Goal: Task Accomplishment & Management: Complete application form

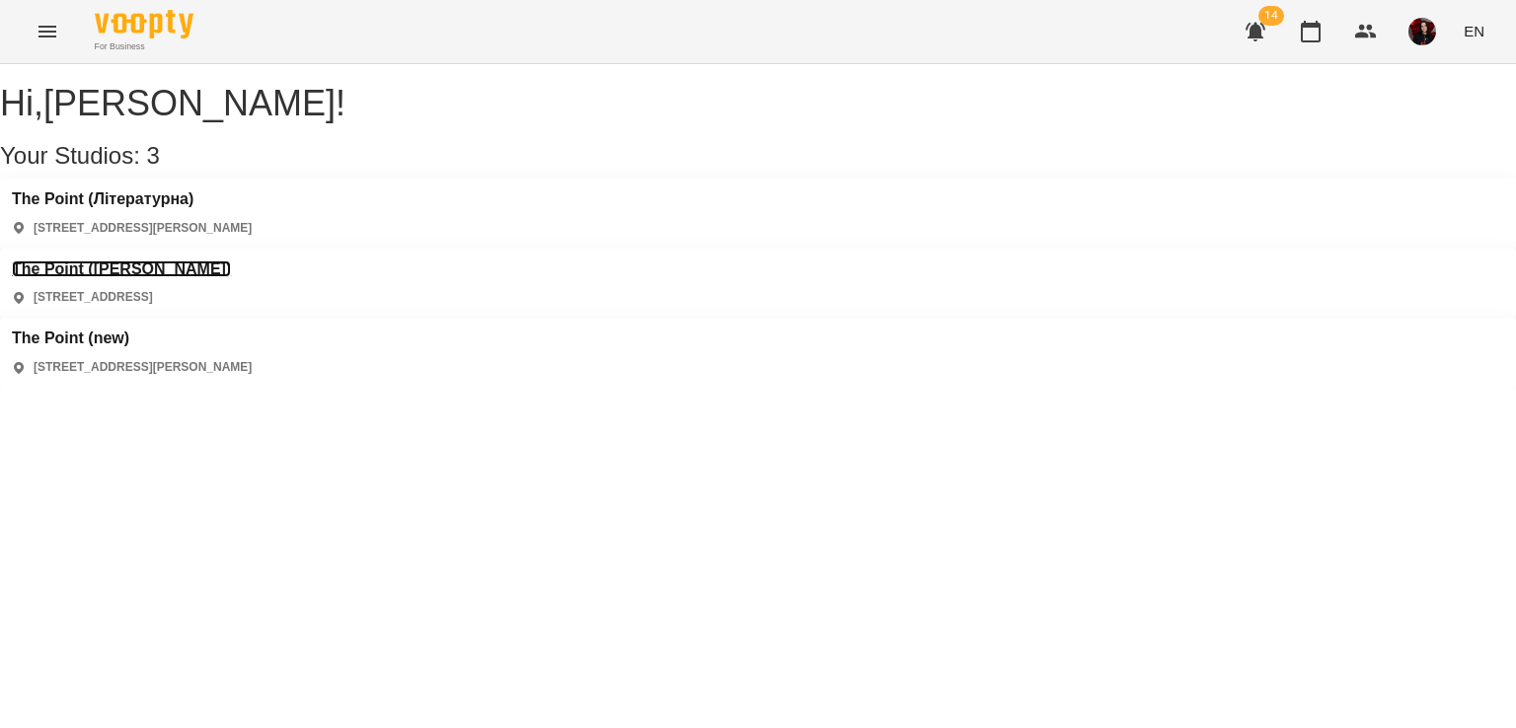
click at [231, 261] on h3 "The Point ([PERSON_NAME])" at bounding box center [121, 270] width 219 height 18
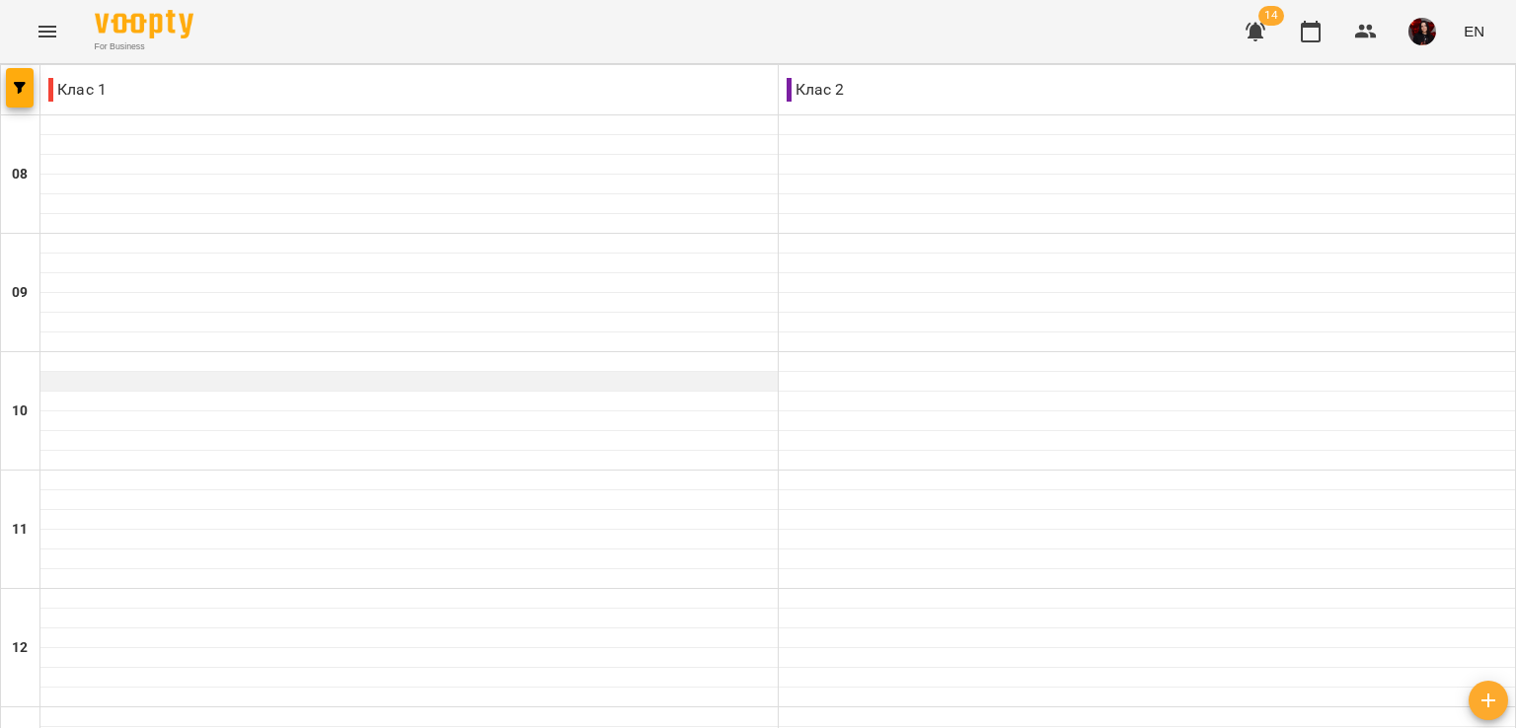
scroll to position [821, 0]
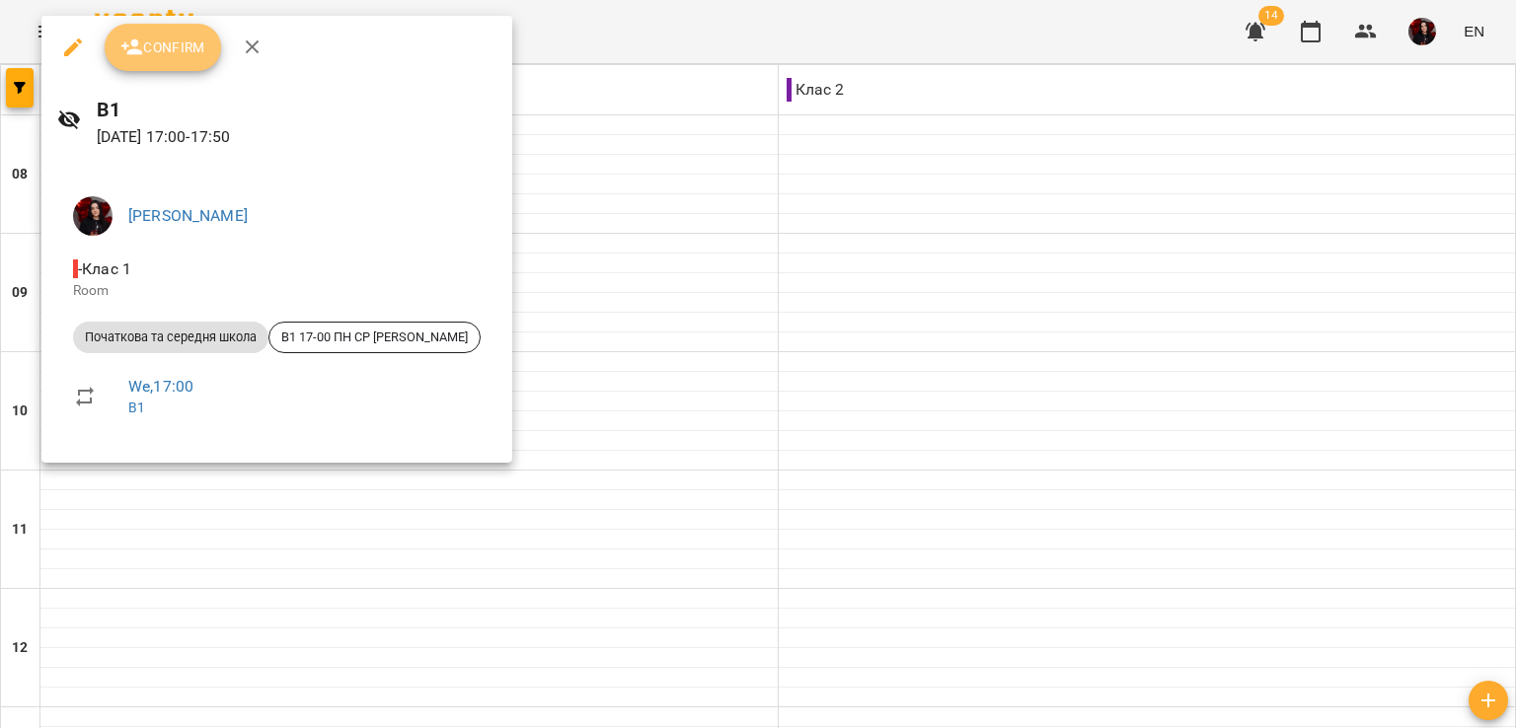
click at [122, 63] on button "Confirm" at bounding box center [163, 47] width 116 height 47
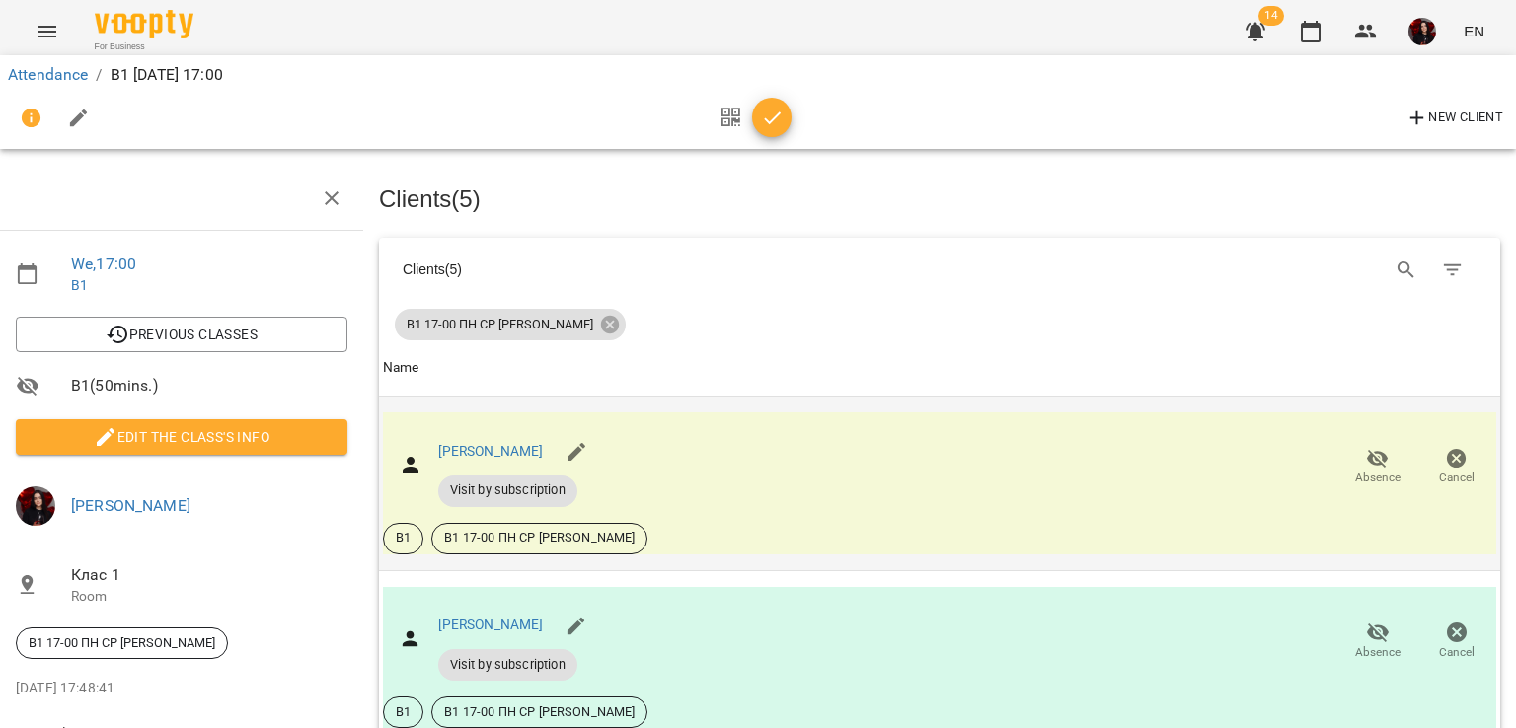
scroll to position [255, 8]
click at [764, 113] on icon "button" at bounding box center [773, 119] width 24 height 24
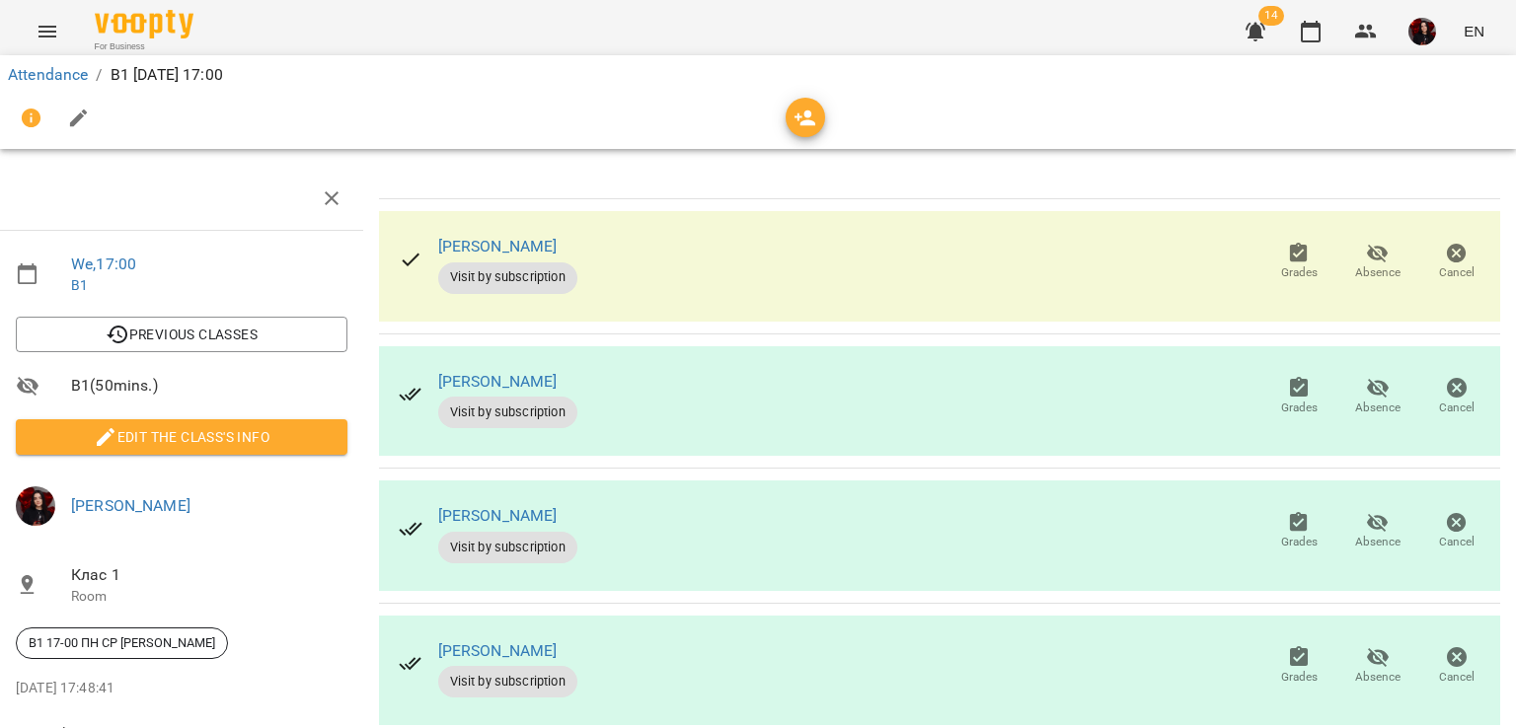
scroll to position [0, 0]
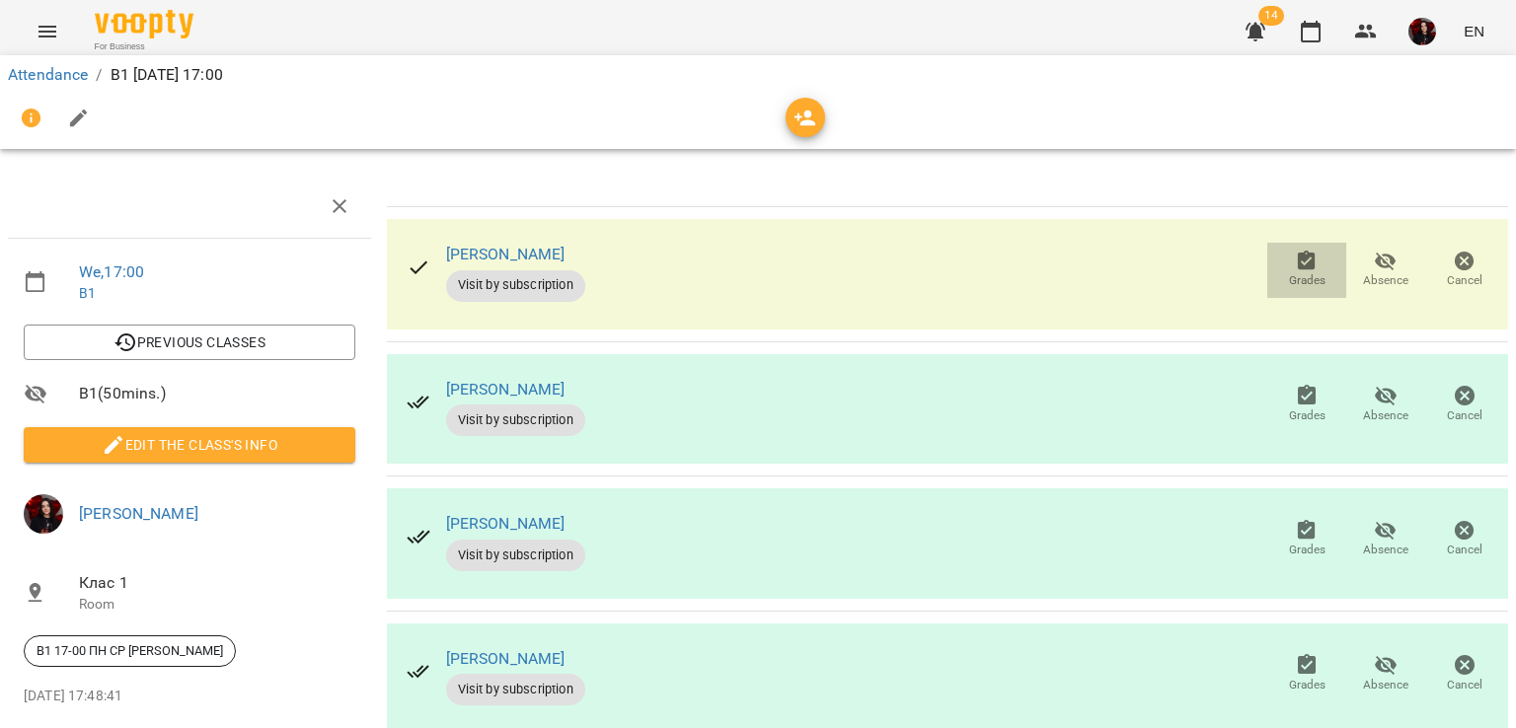
click at [1310, 271] on span "Grades" at bounding box center [1306, 269] width 55 height 39
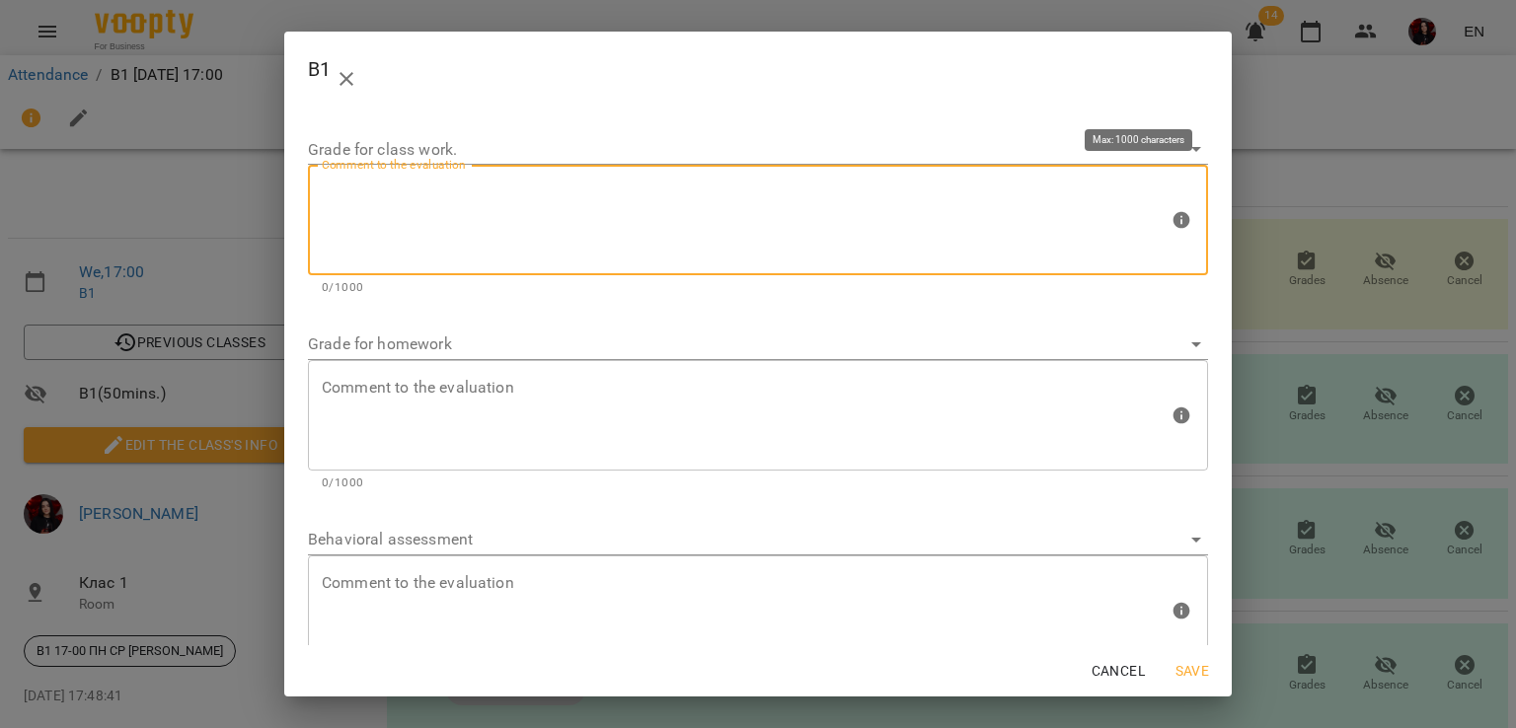
click at [639, 192] on textarea at bounding box center [745, 221] width 847 height 74
type textarea "*"
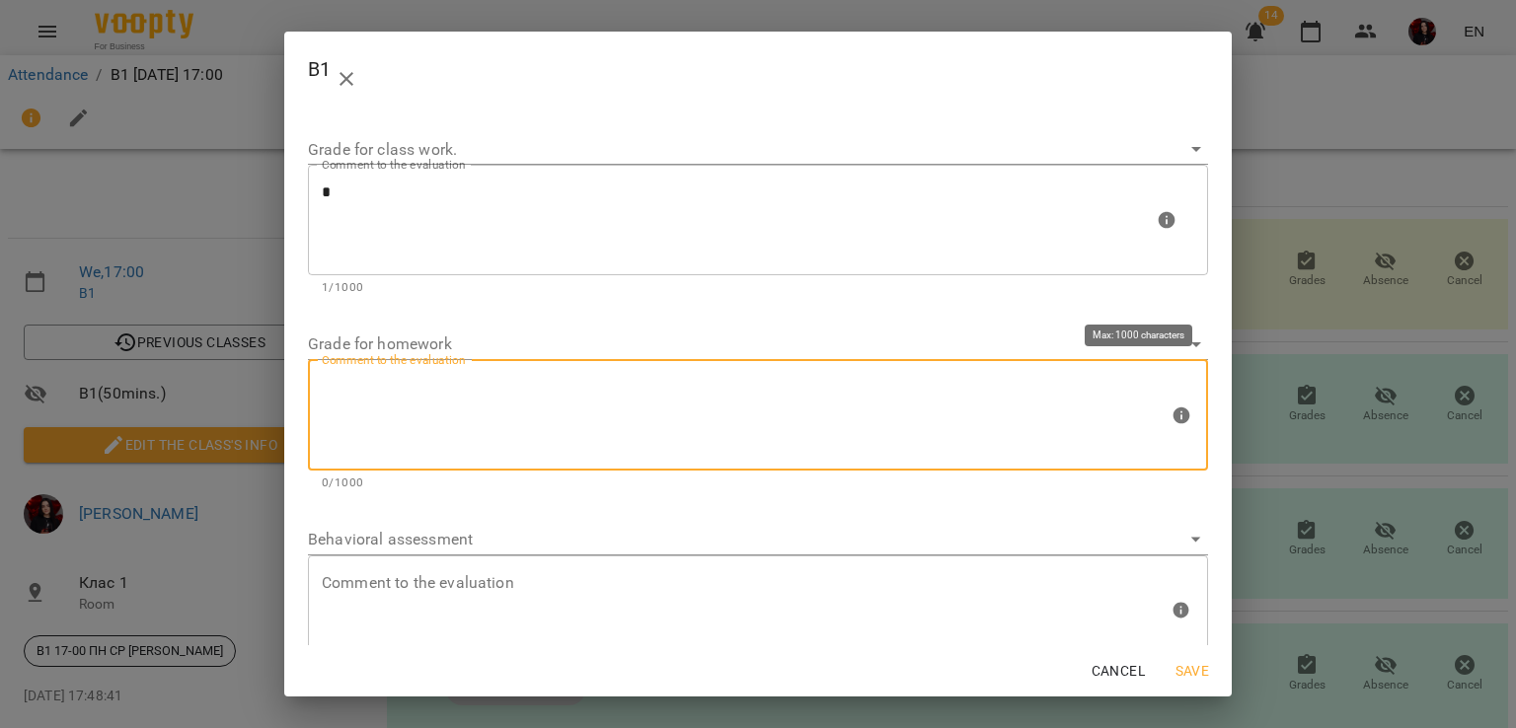
click at [478, 451] on textarea at bounding box center [745, 415] width 847 height 74
type textarea "*"
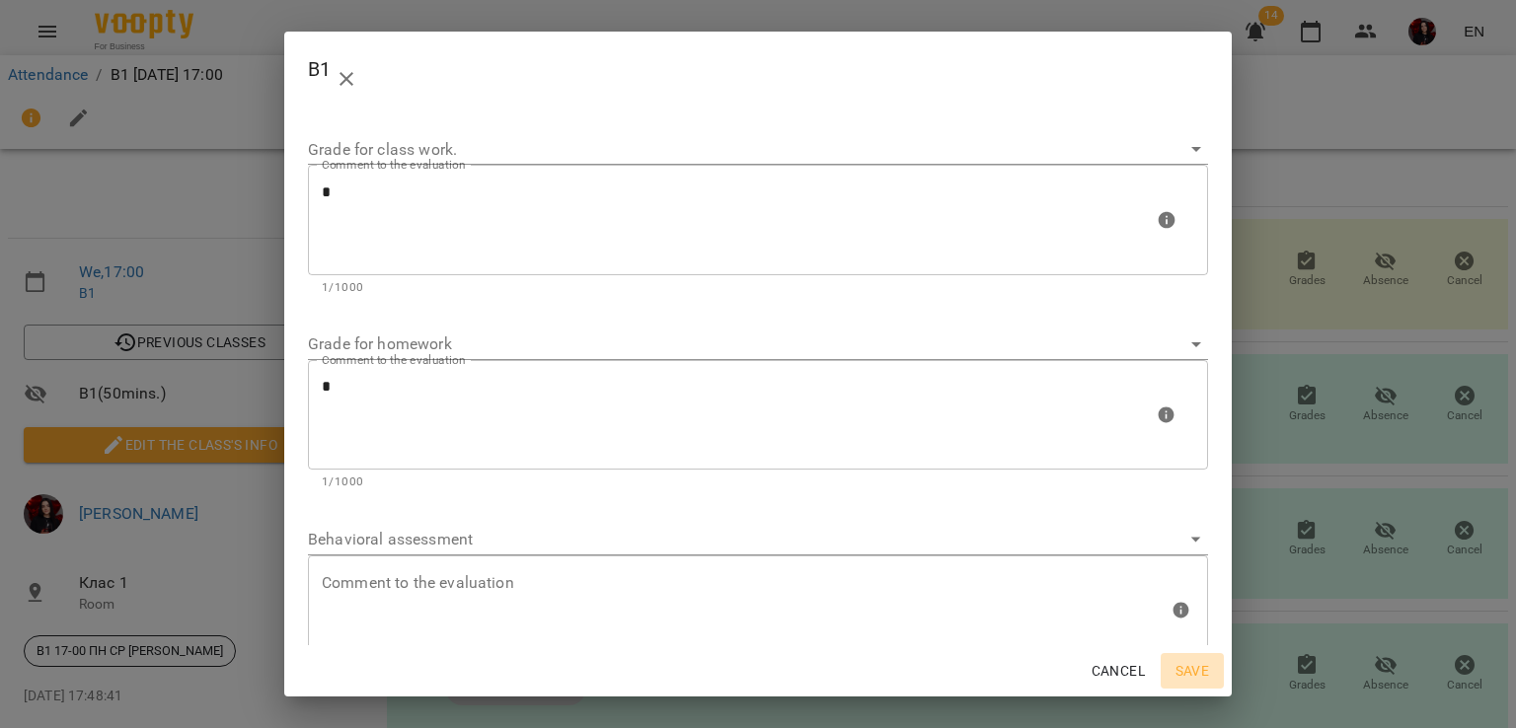
click at [1207, 665] on span "Save" at bounding box center [1191, 671] width 47 height 24
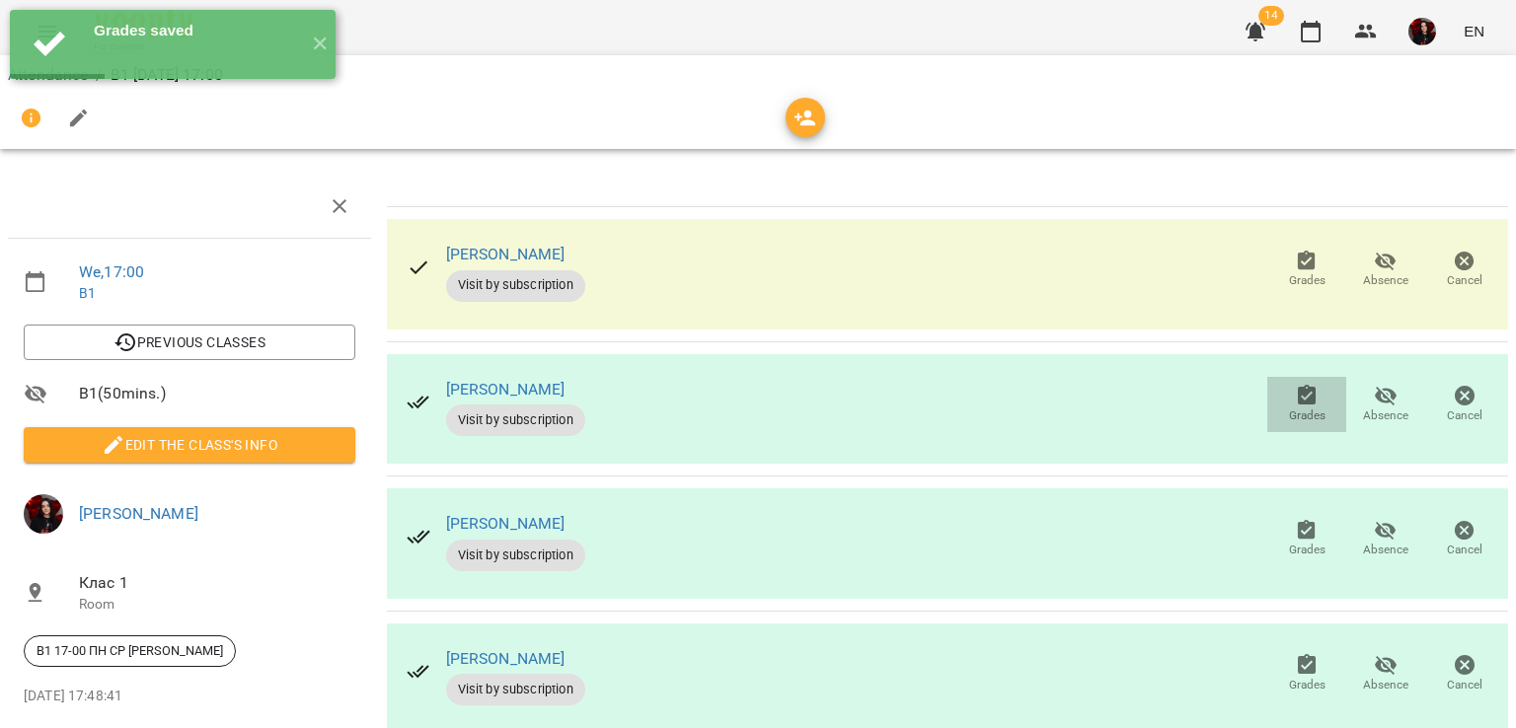
click at [1297, 415] on span "Grades" at bounding box center [1307, 416] width 37 height 17
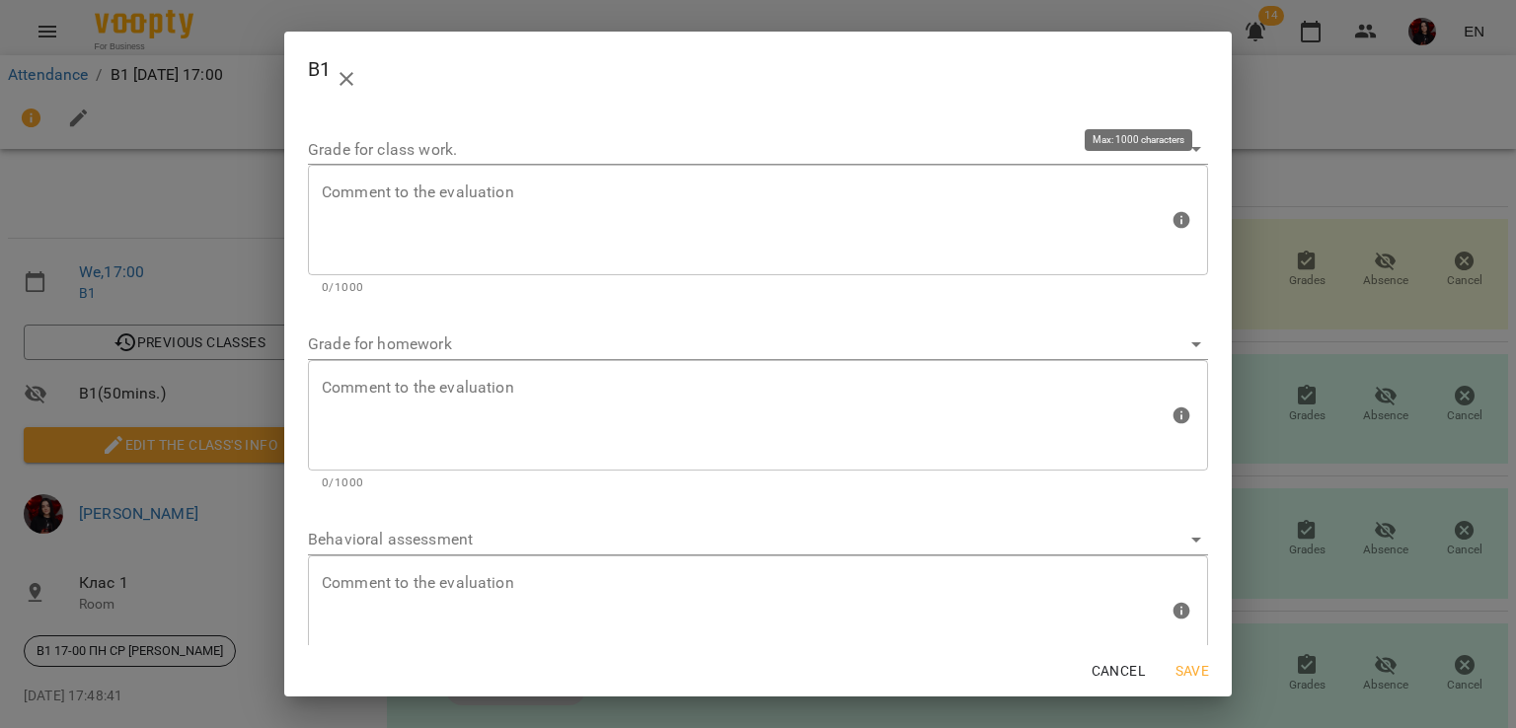
click at [480, 268] on div "Comment to the evaluation" at bounding box center [758, 220] width 900 height 111
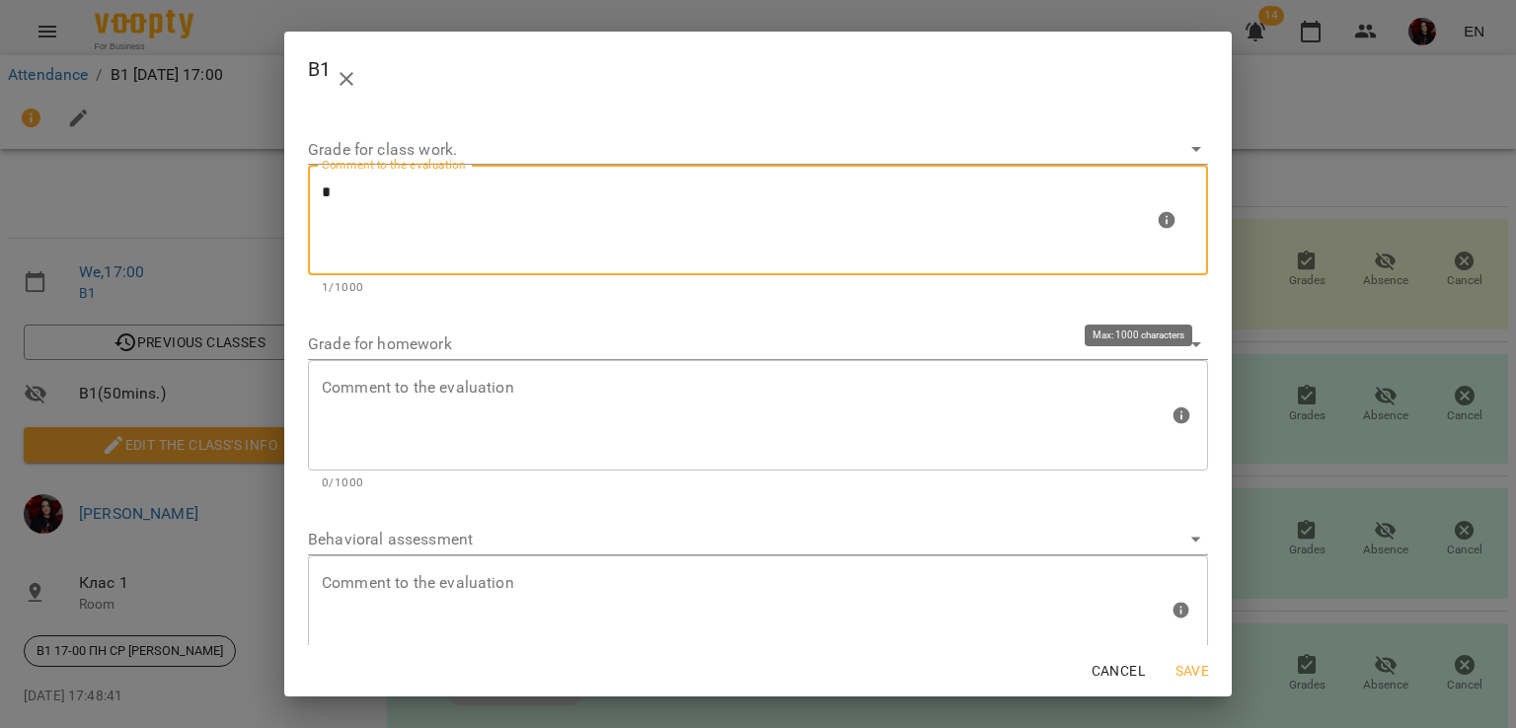
type textarea "*"
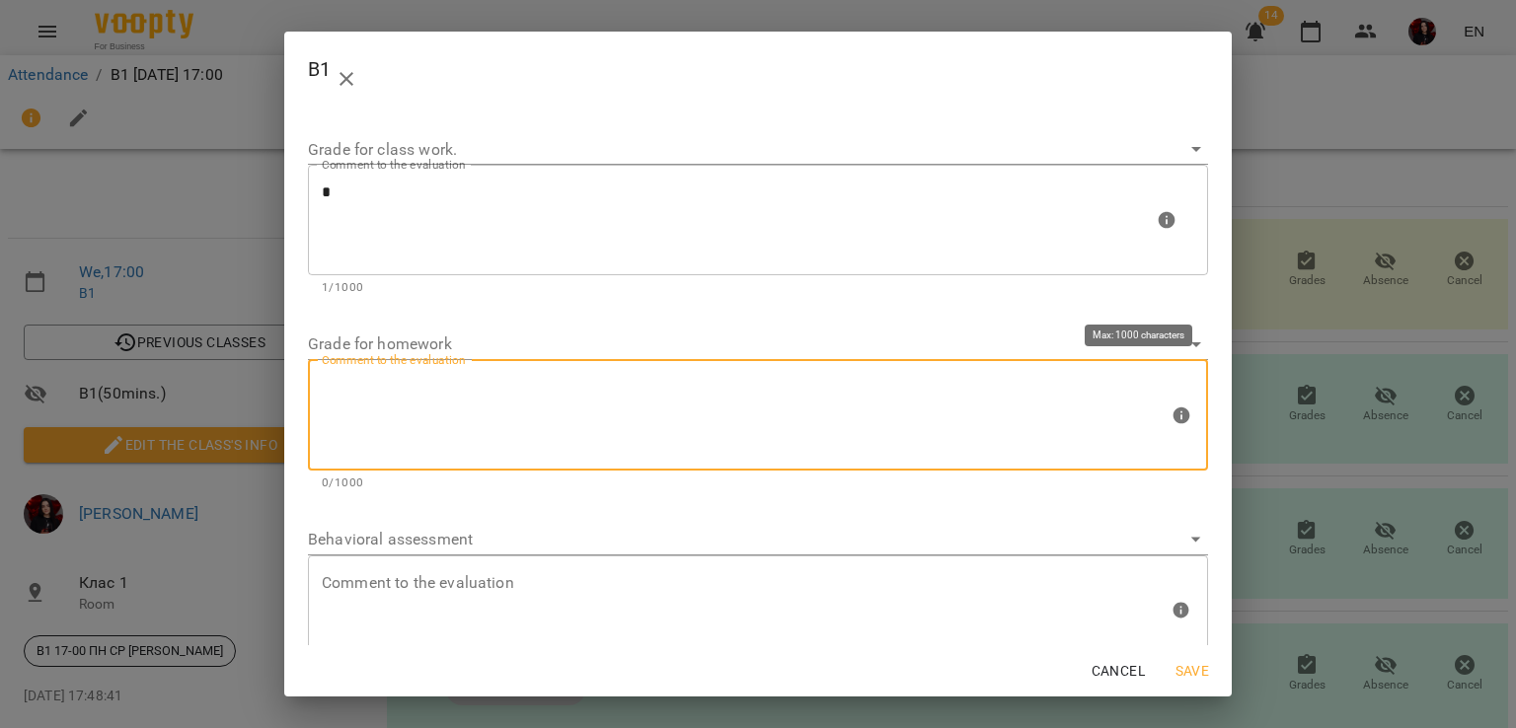
click at [465, 435] on textarea at bounding box center [745, 415] width 847 height 74
type textarea "*"
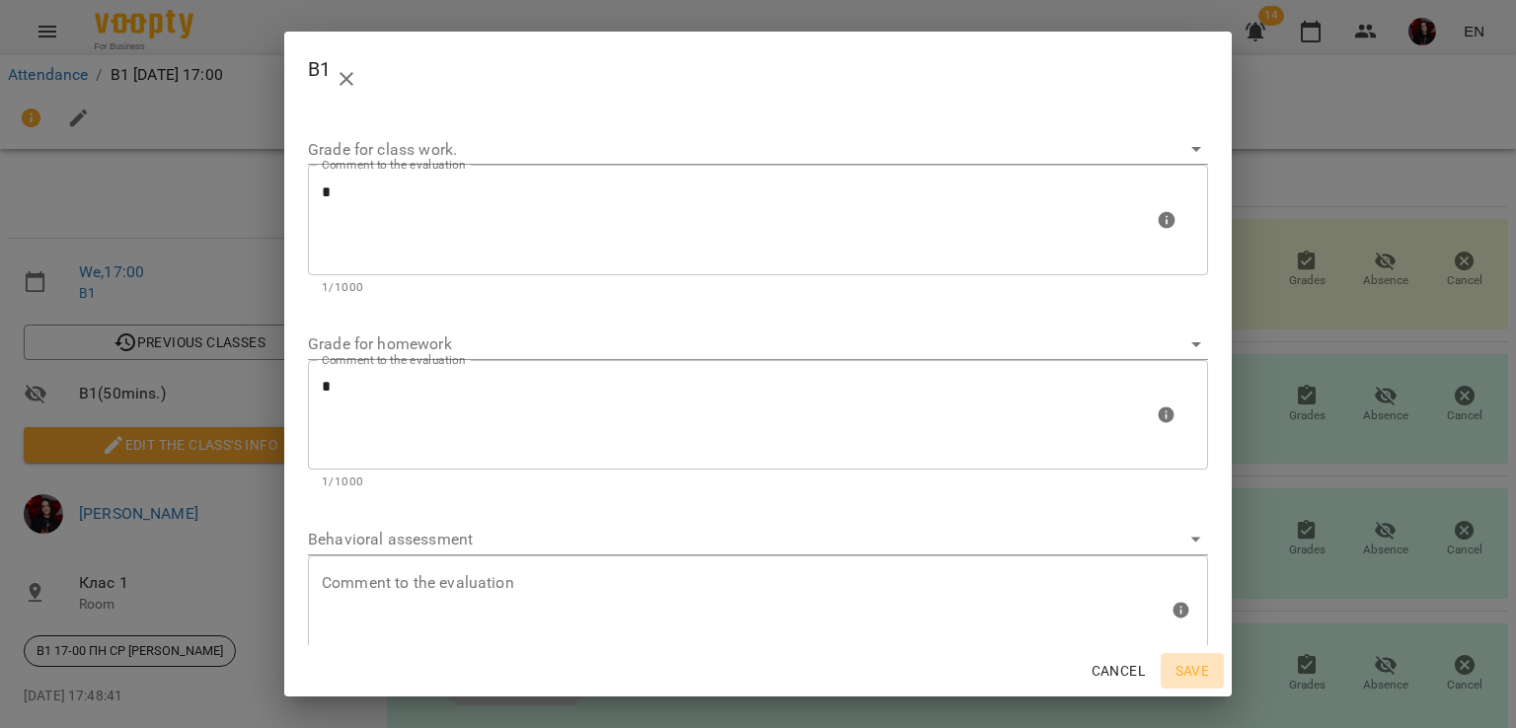
click at [1184, 681] on span "Save" at bounding box center [1191, 671] width 47 height 24
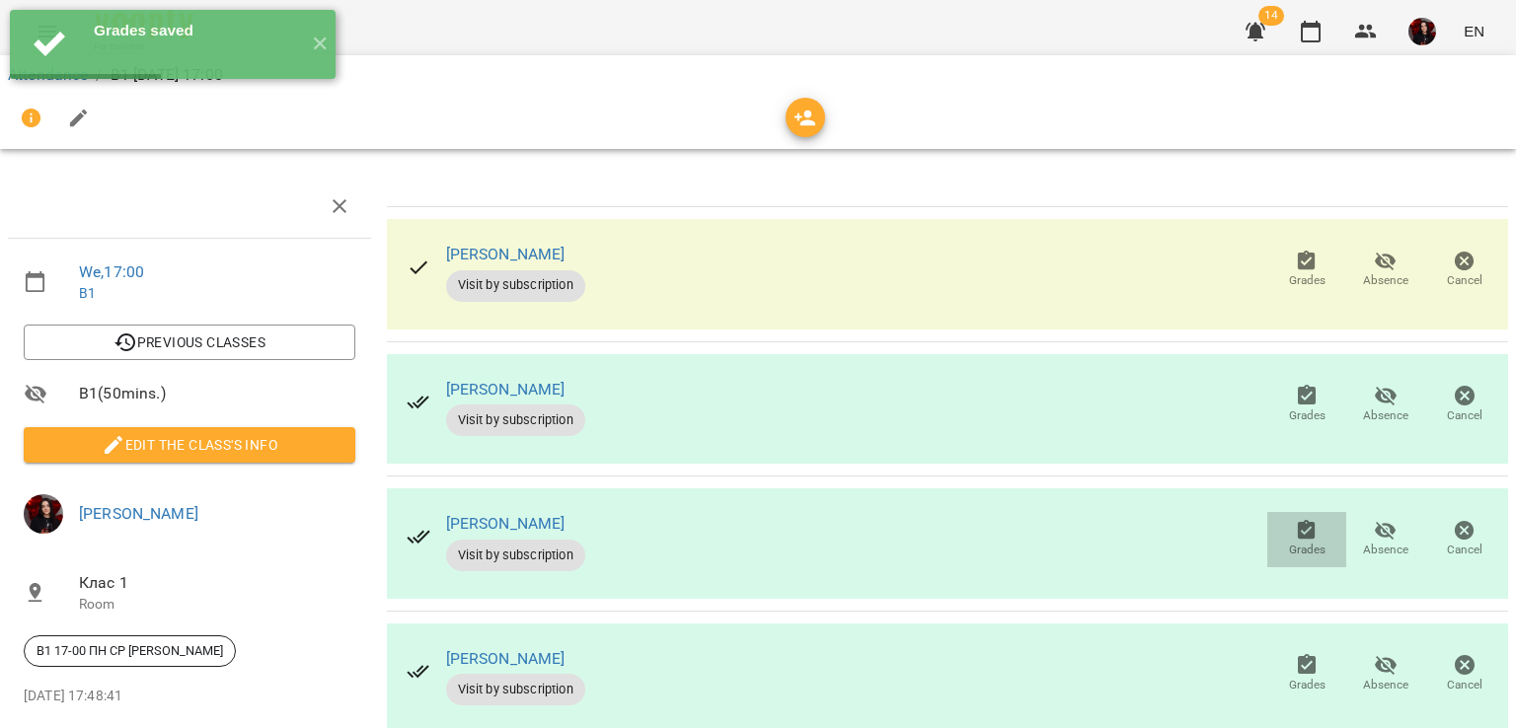
click at [1299, 542] on span "Grades" at bounding box center [1307, 550] width 37 height 17
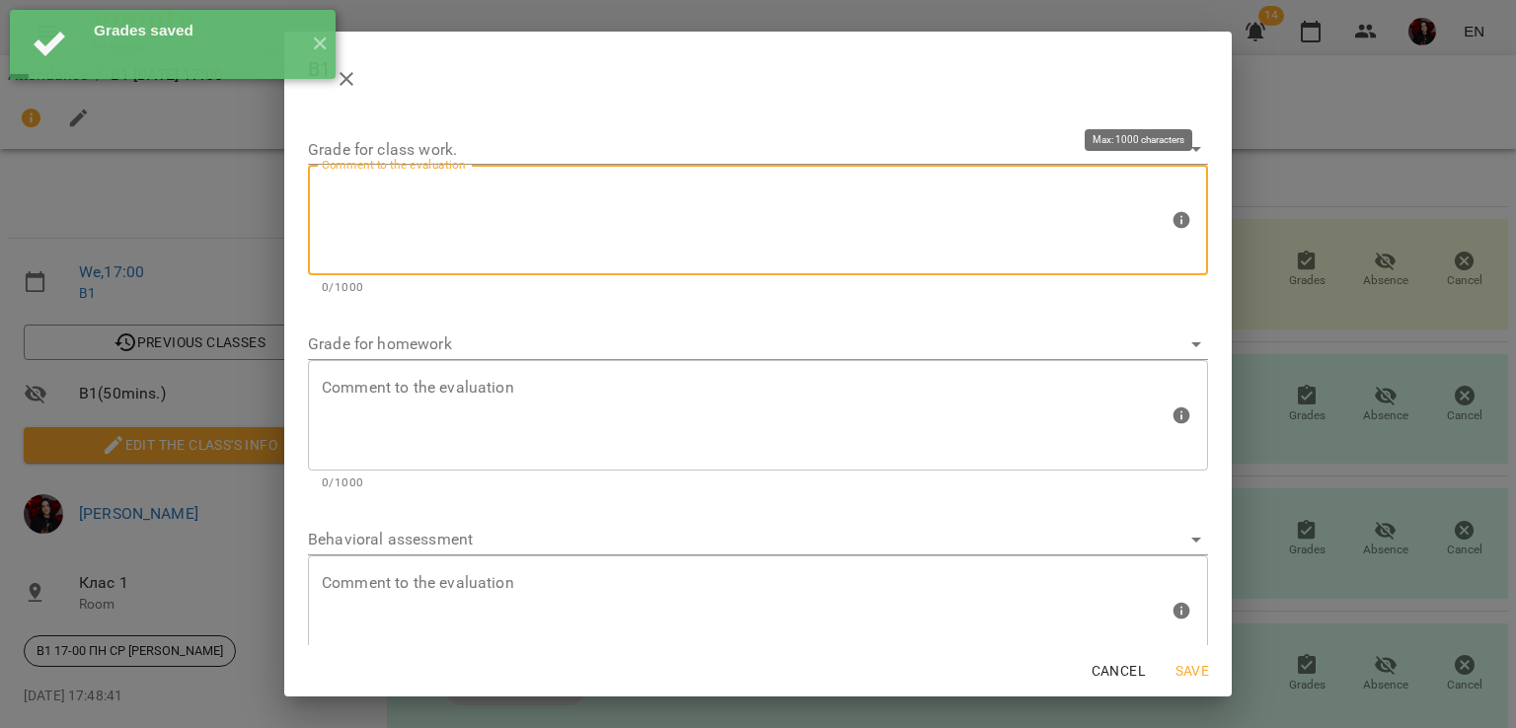
click at [679, 214] on textarea at bounding box center [745, 221] width 847 height 74
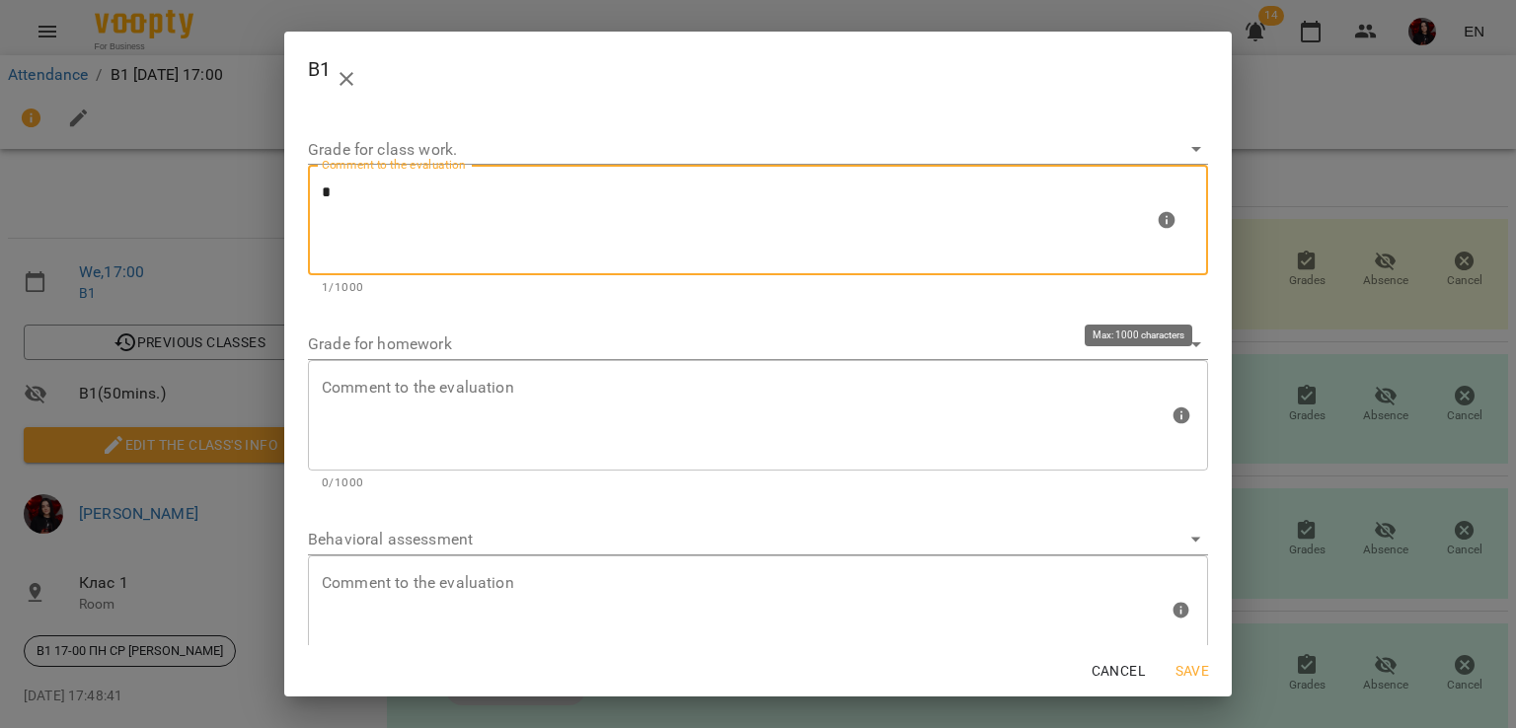
type textarea "*"
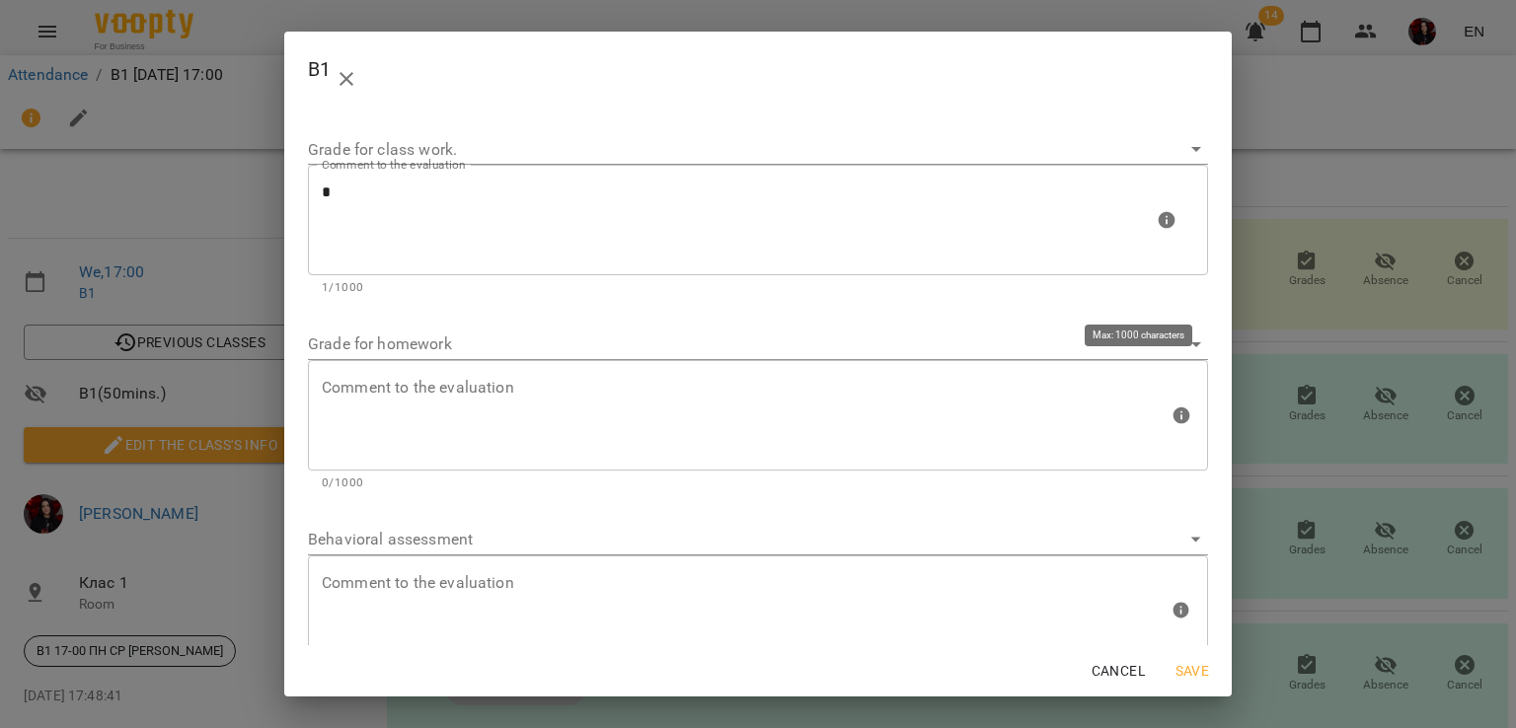
click at [613, 462] on div "Comment to the evaluation" at bounding box center [758, 415] width 900 height 111
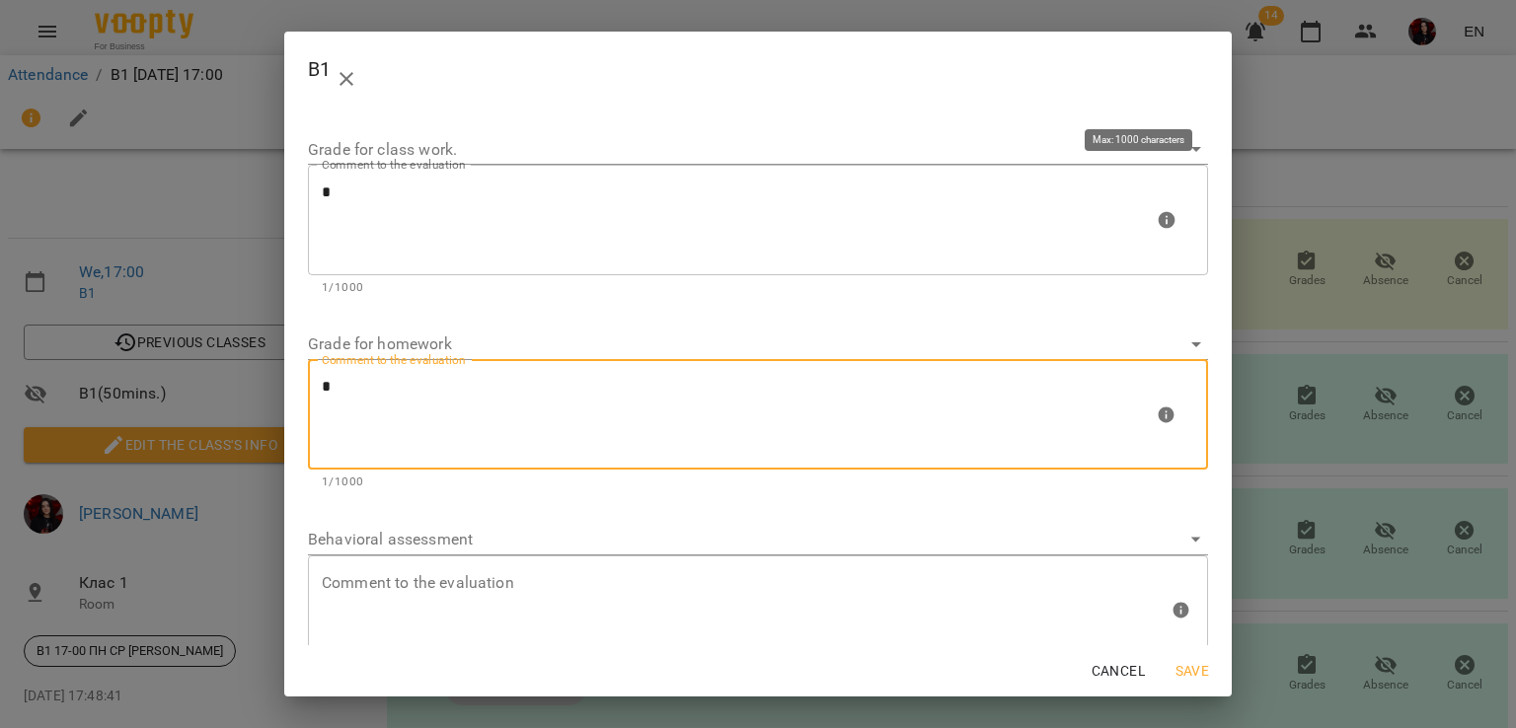
type textarea "*"
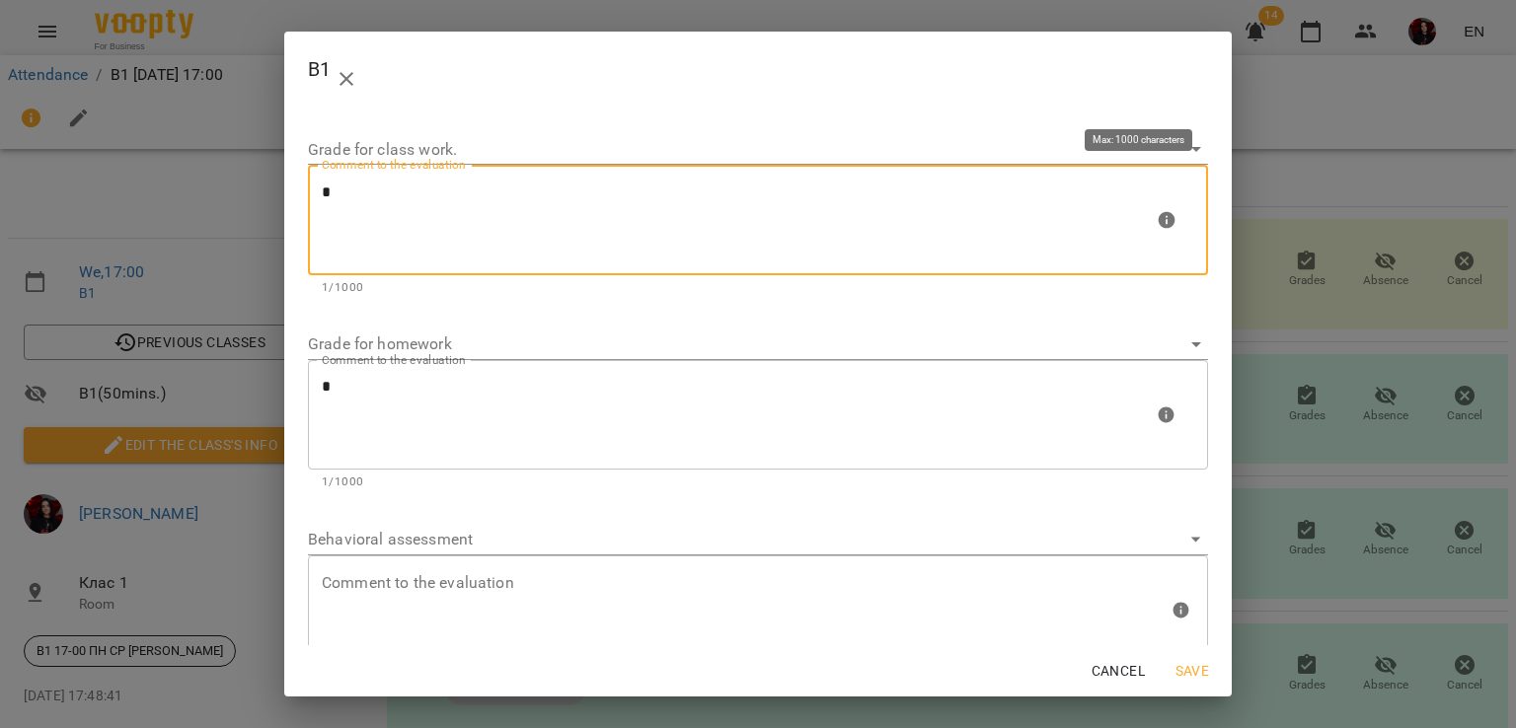
click at [440, 226] on textarea "*" at bounding box center [738, 221] width 832 height 74
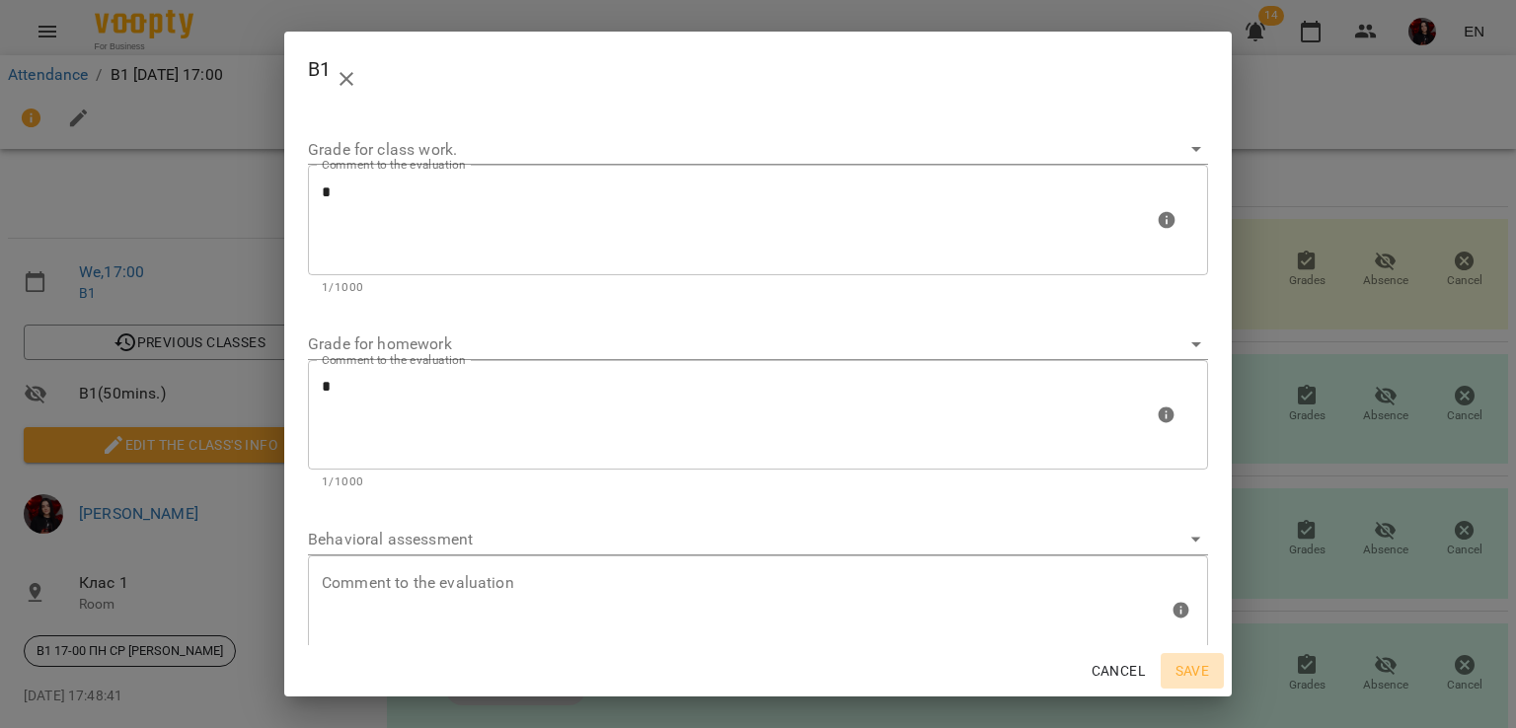
click at [1180, 676] on span "Save" at bounding box center [1191, 671] width 47 height 24
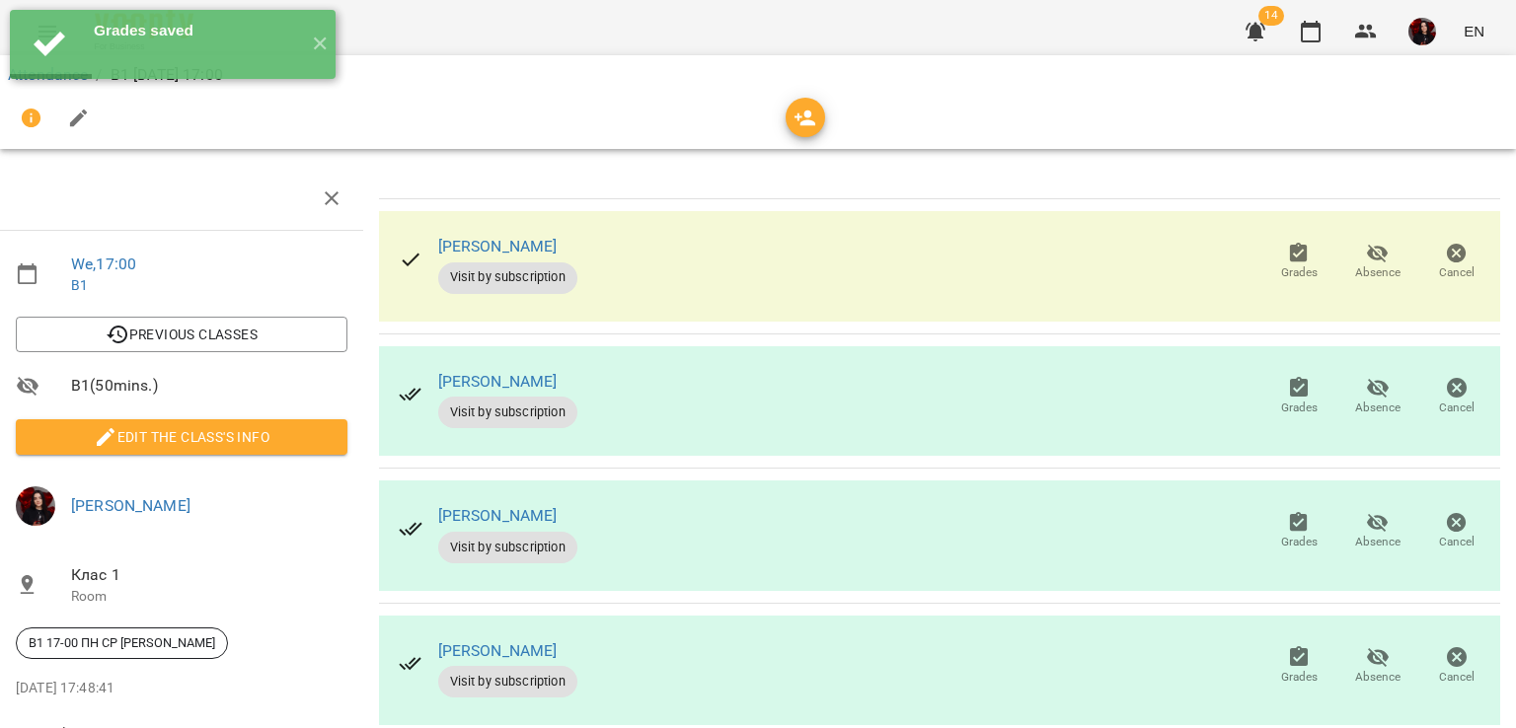
scroll to position [177, 8]
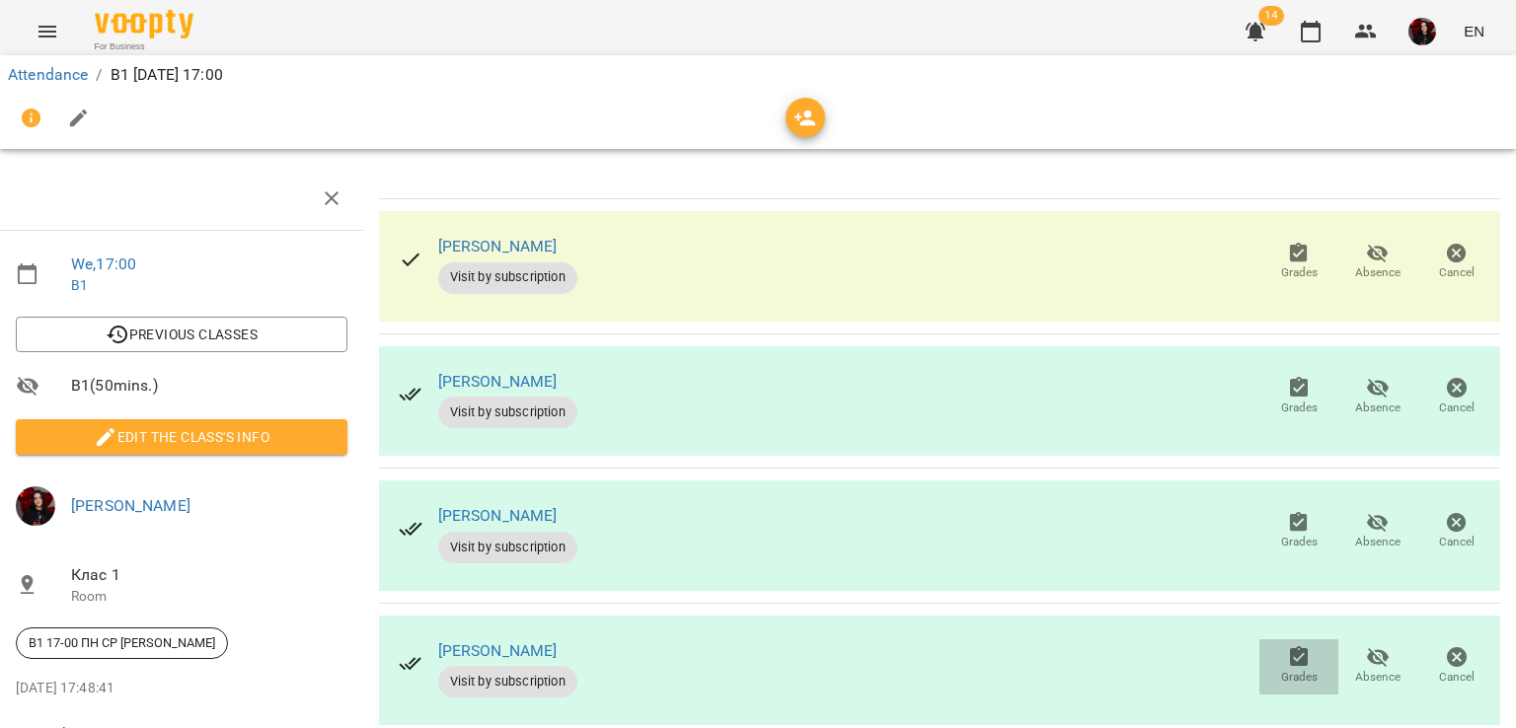
click at [1281, 669] on span "Grades" at bounding box center [1299, 677] width 37 height 17
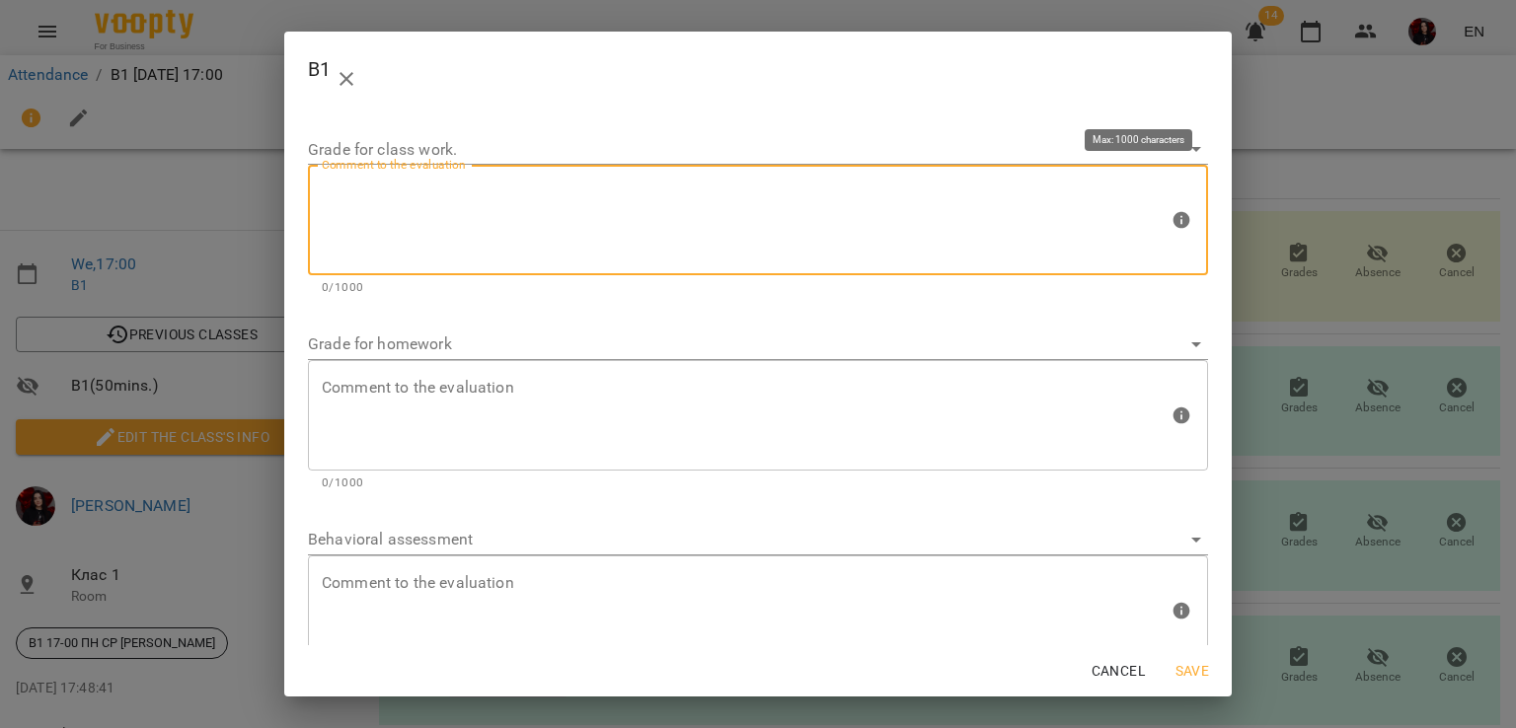
click at [633, 229] on textarea at bounding box center [745, 221] width 847 height 74
type textarea "*"
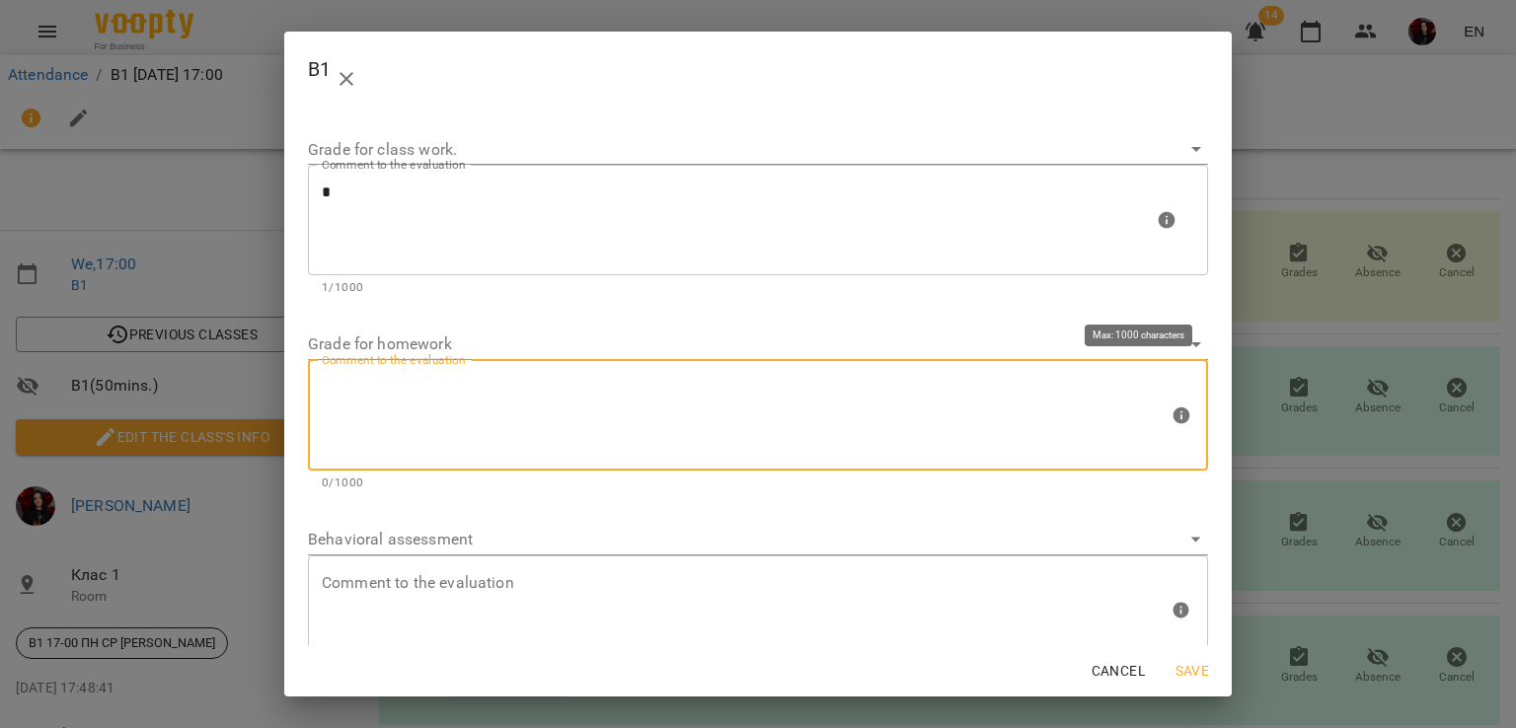
click at [633, 434] on textarea at bounding box center [745, 415] width 847 height 74
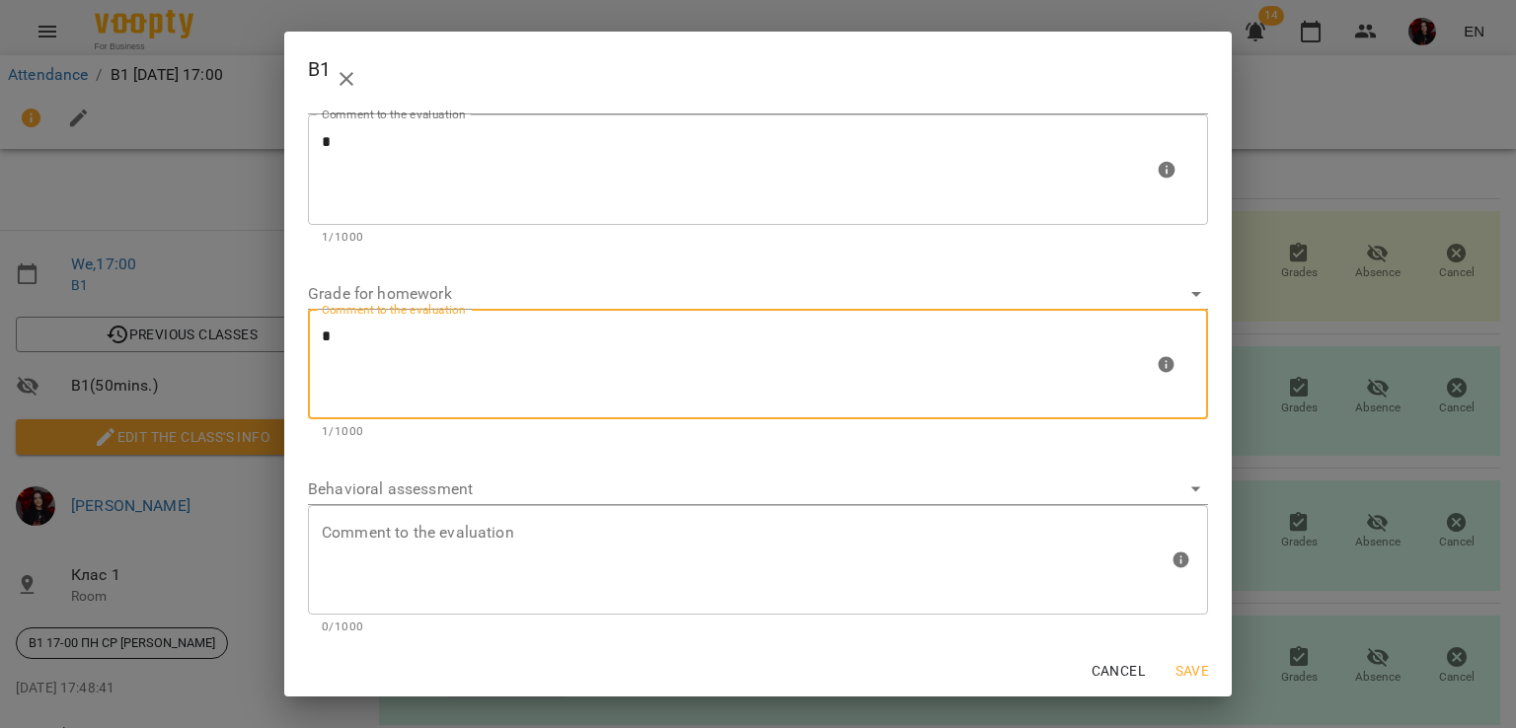
type textarea "*"
click at [1183, 683] on button "Save" at bounding box center [1191, 671] width 63 height 36
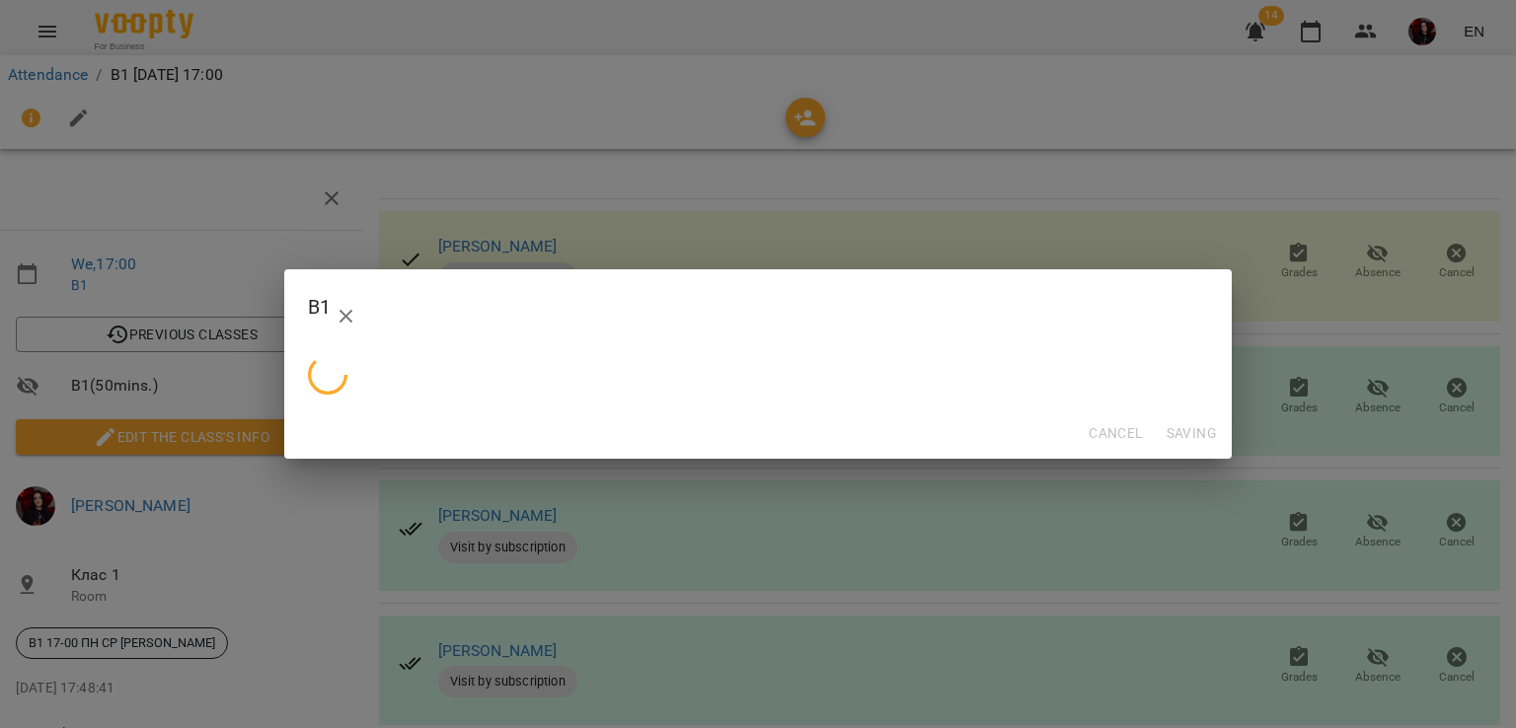
scroll to position [0, 0]
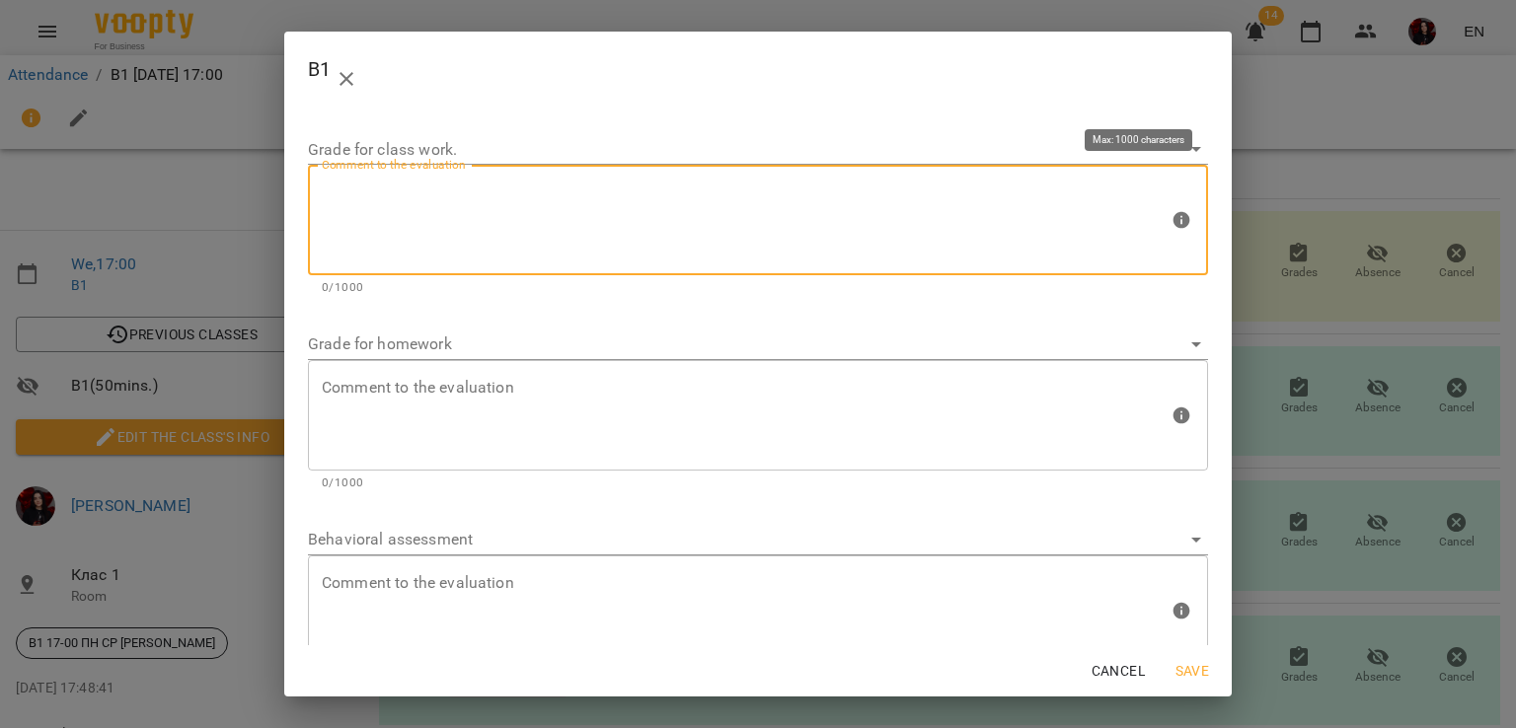
click at [508, 223] on textarea at bounding box center [745, 221] width 847 height 74
type textarea "*"
click at [1195, 675] on span "Save" at bounding box center [1191, 671] width 47 height 24
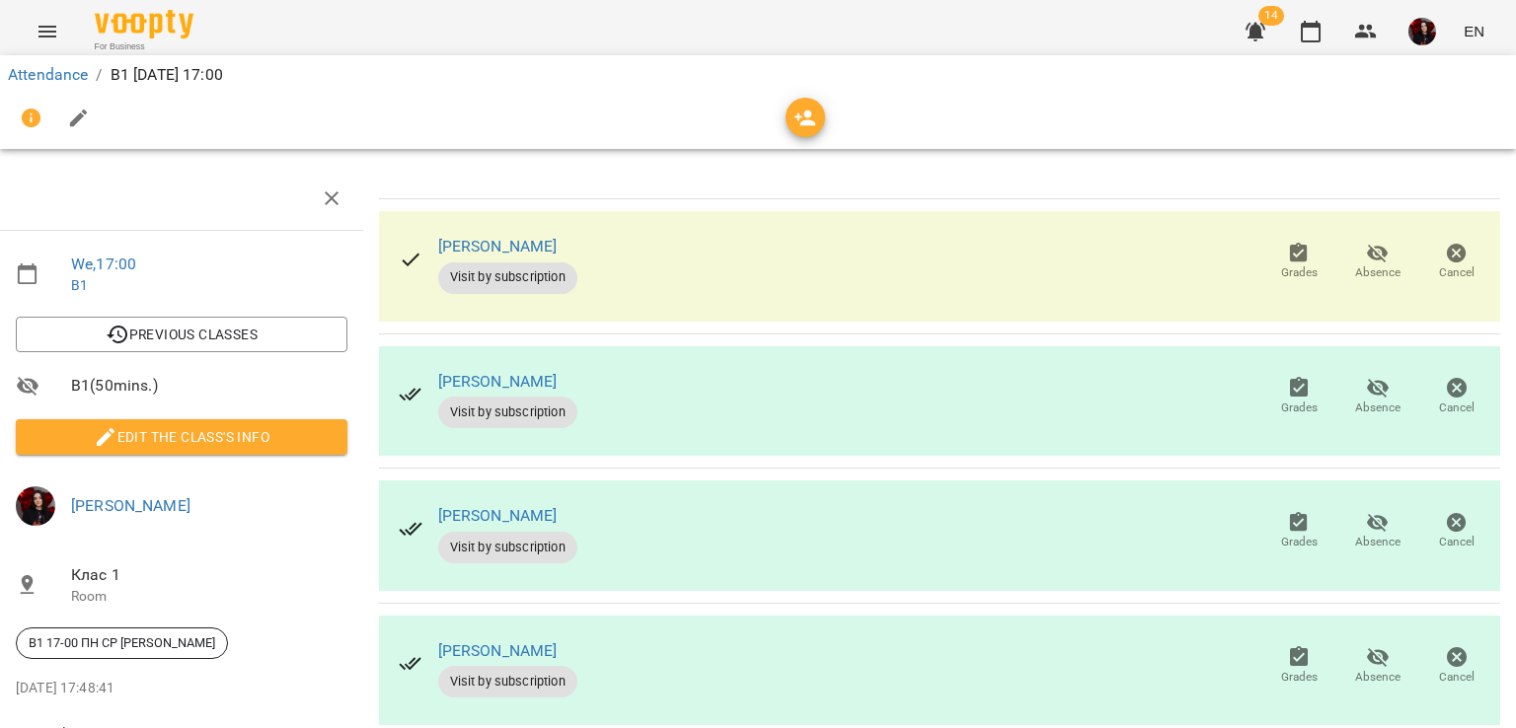
scroll to position [0, 8]
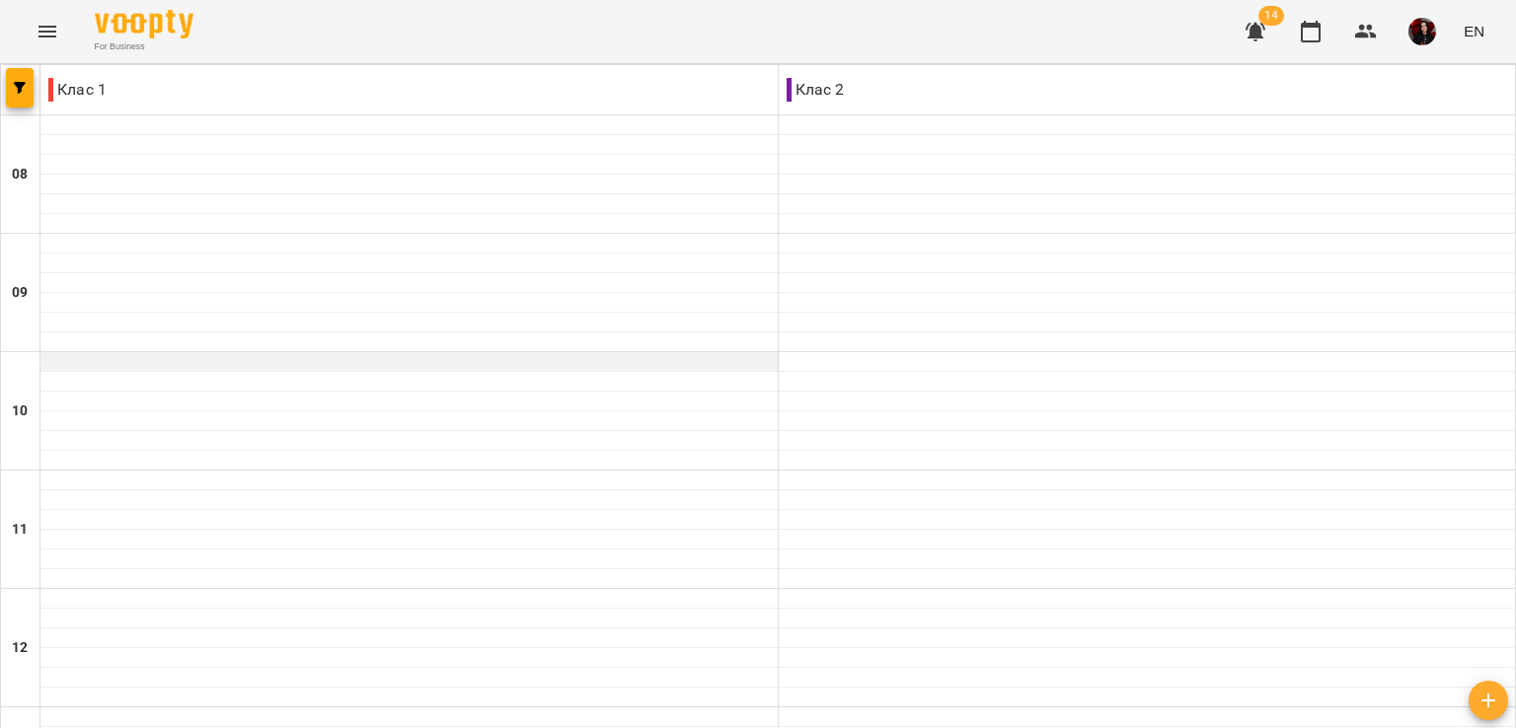
scroll to position [902, 0]
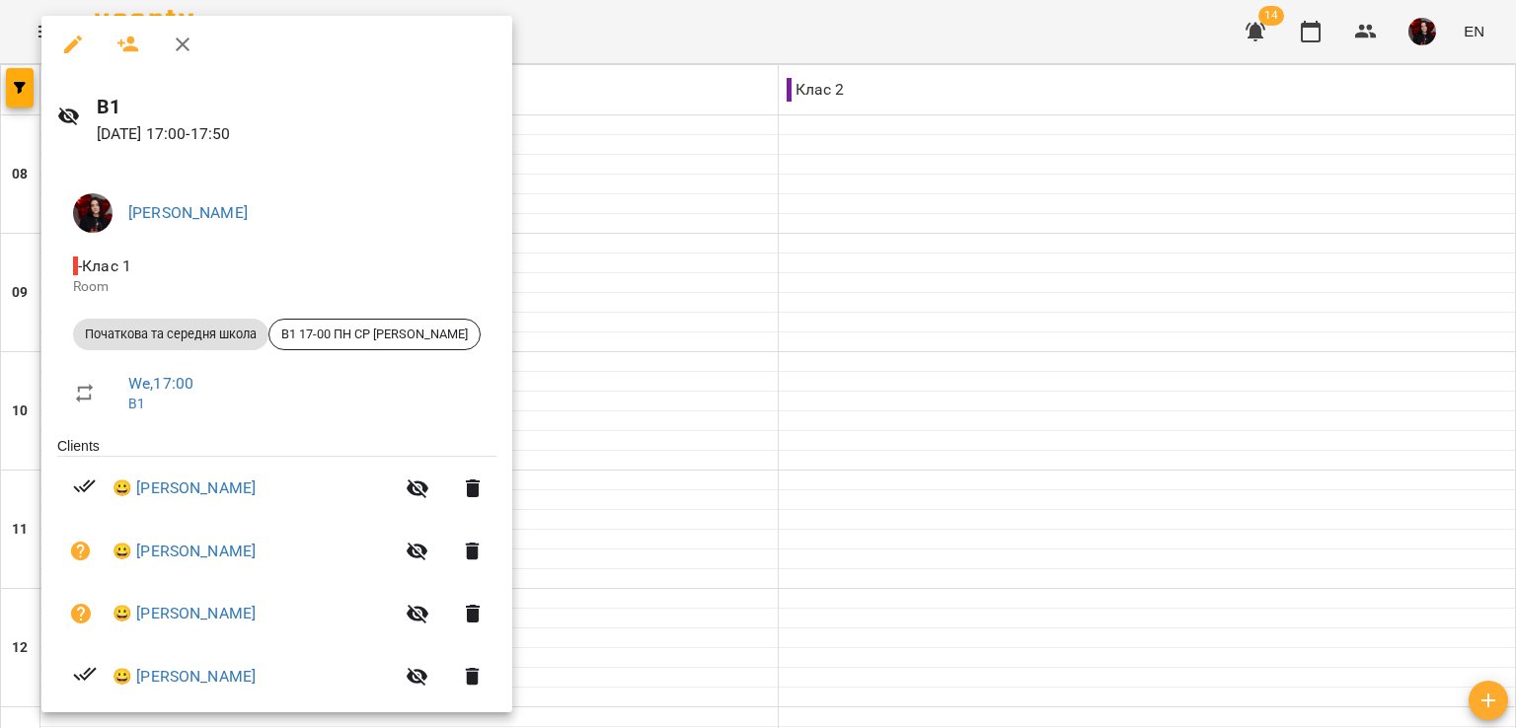
scroll to position [95, 0]
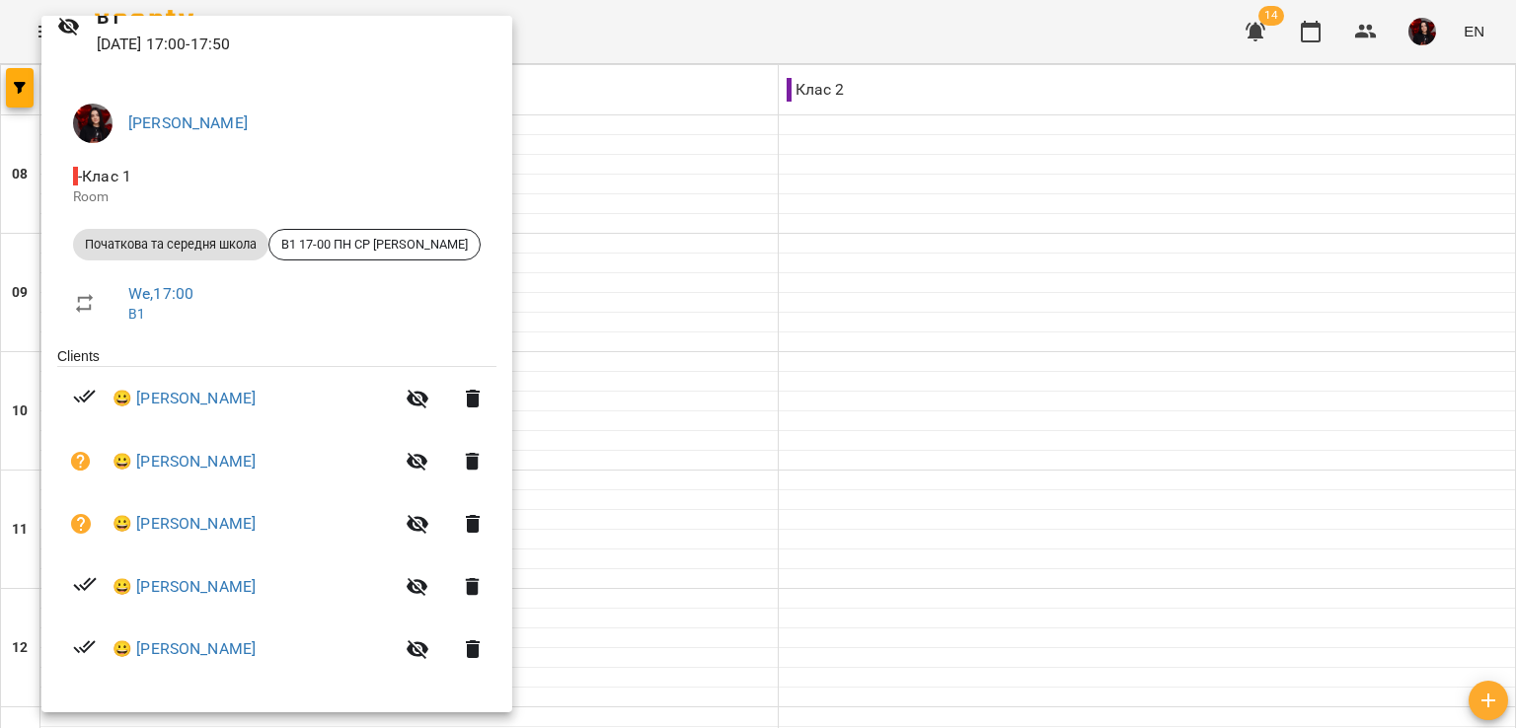
click at [755, 309] on div at bounding box center [758, 364] width 1516 height 728
